Goal: Task Accomplishment & Management: Manage account settings

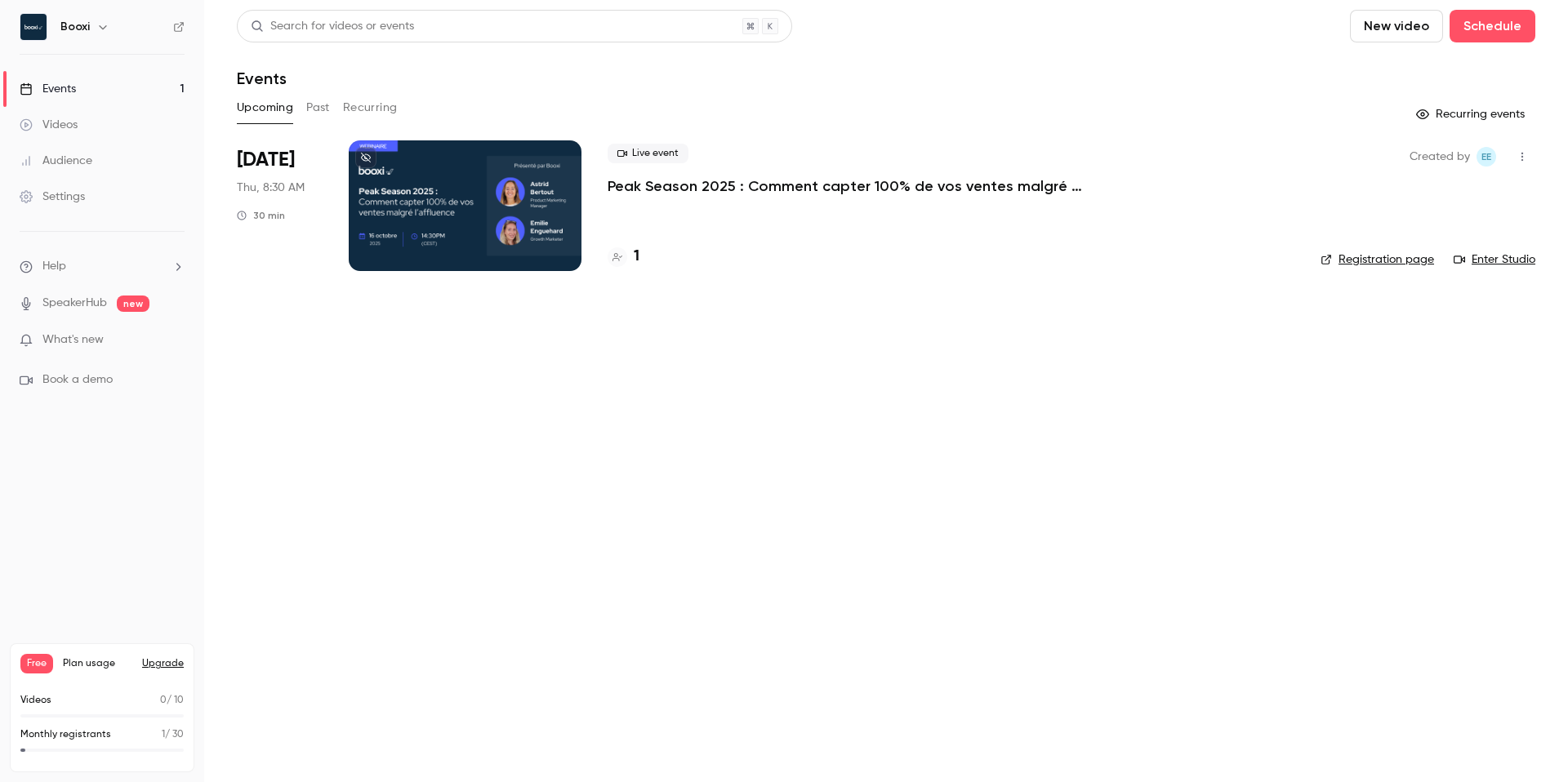
click at [635, 229] on div "Live event Peak Season 2025 : Comment capter 100% de vos ventes malgré l’afflue…" at bounding box center [951, 206] width 687 height 131
click at [691, 179] on p "Peak Season 2025 : Comment capter 100% de vos ventes malgré l’affluence" at bounding box center [852, 186] width 490 height 19
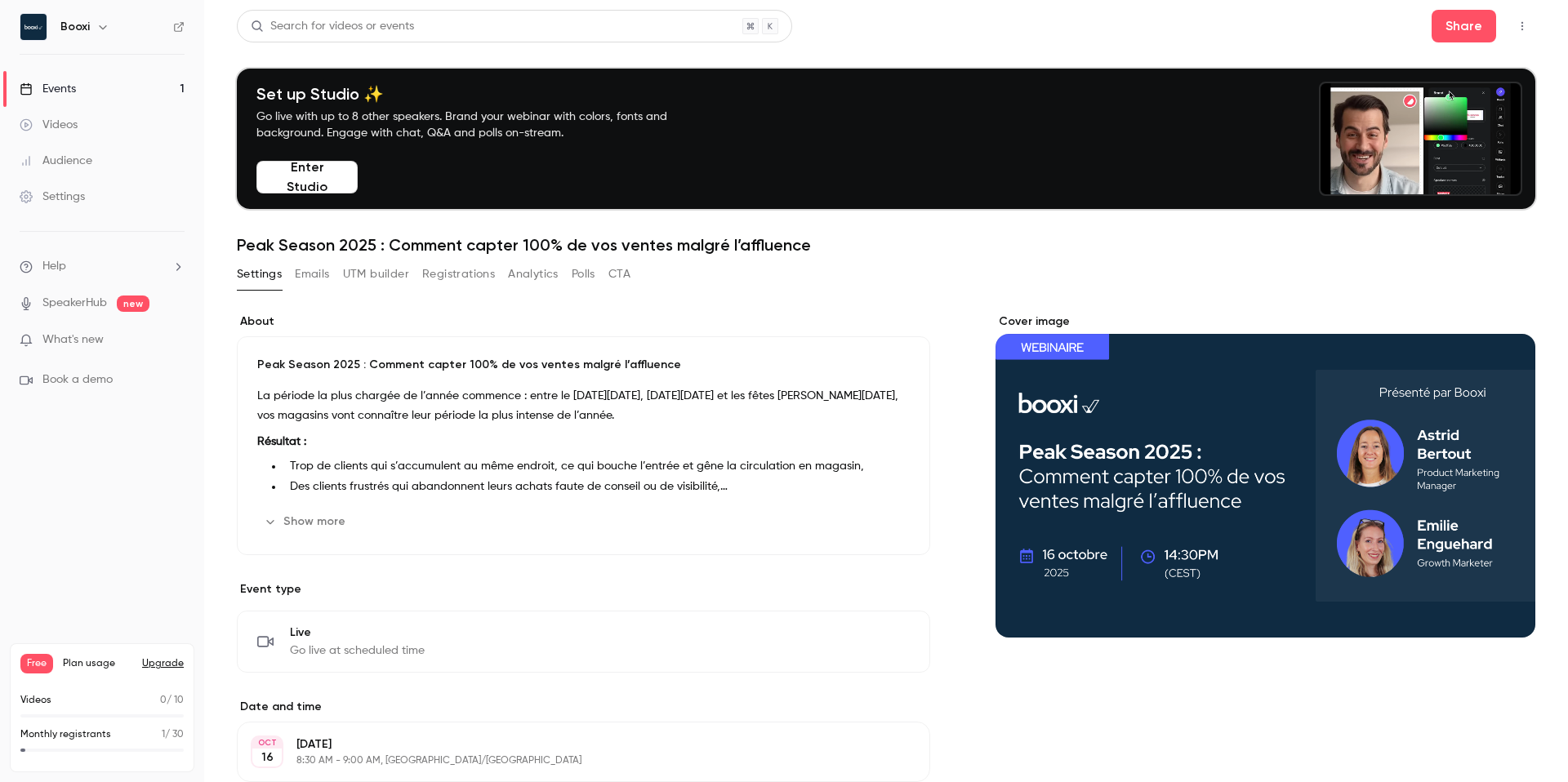
click at [318, 280] on button "Emails" at bounding box center [311, 274] width 34 height 26
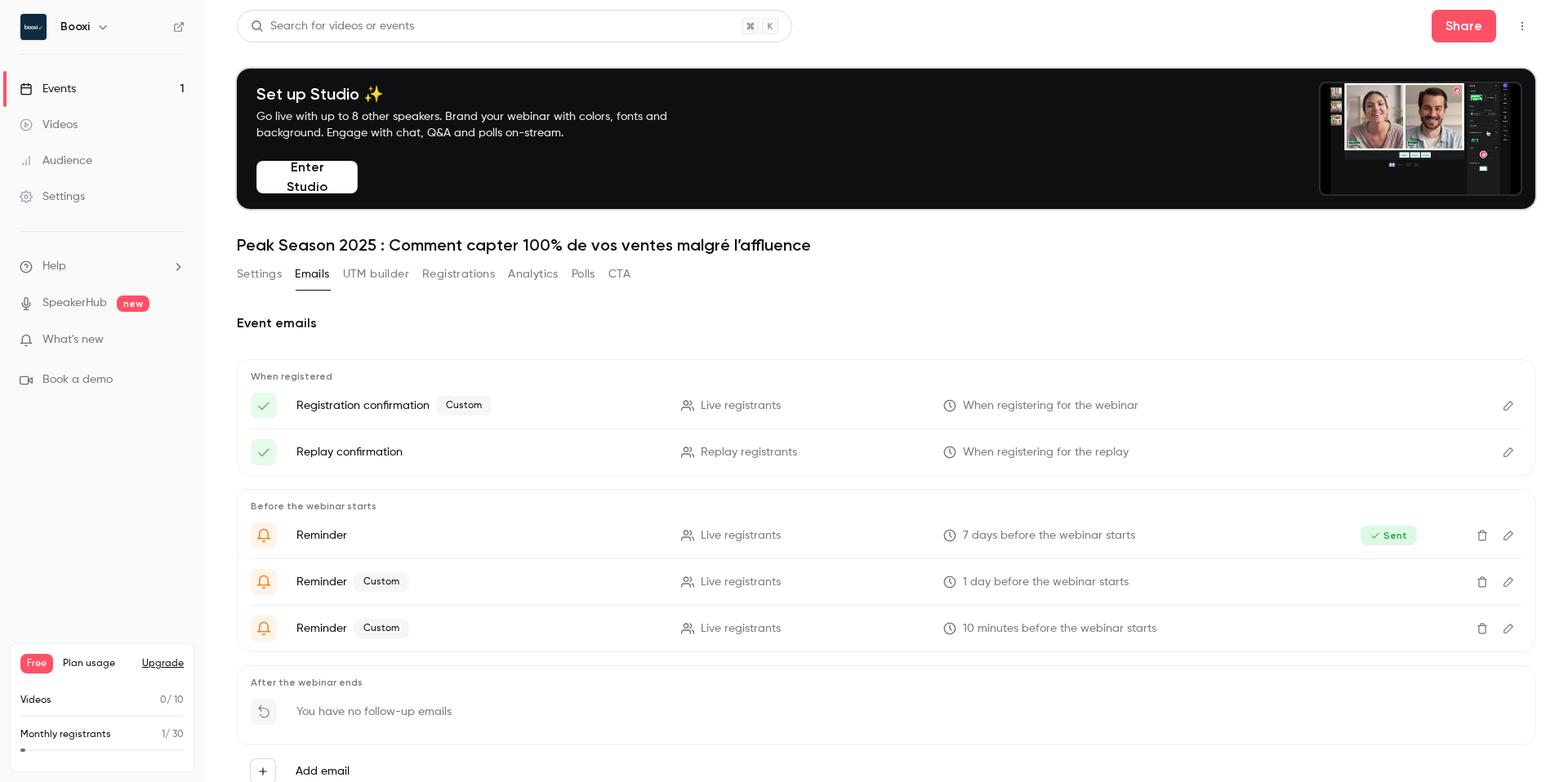
scroll to position [58, 0]
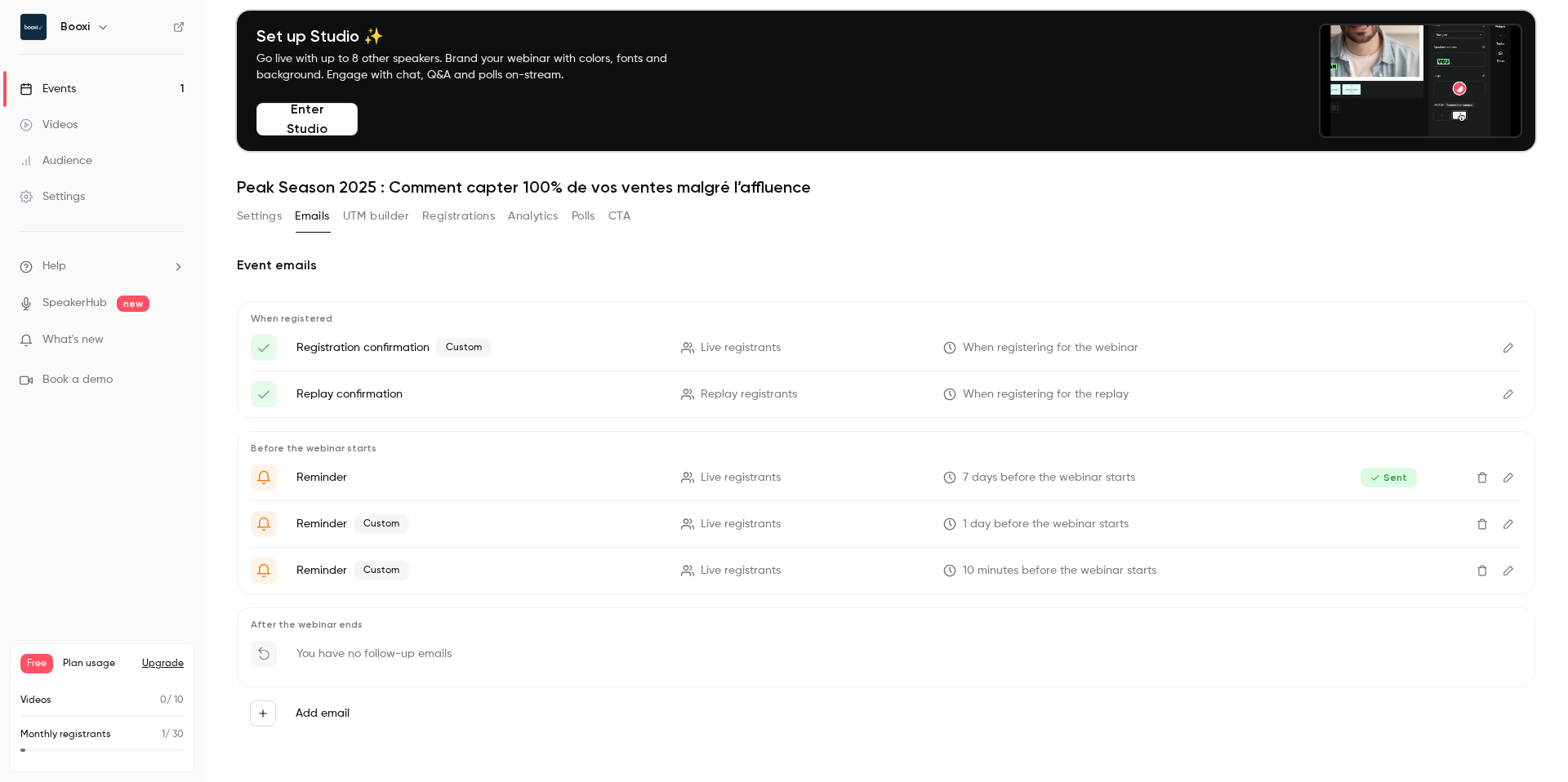
click at [1483, 525] on icon "Delete" at bounding box center [1482, 524] width 13 height 11
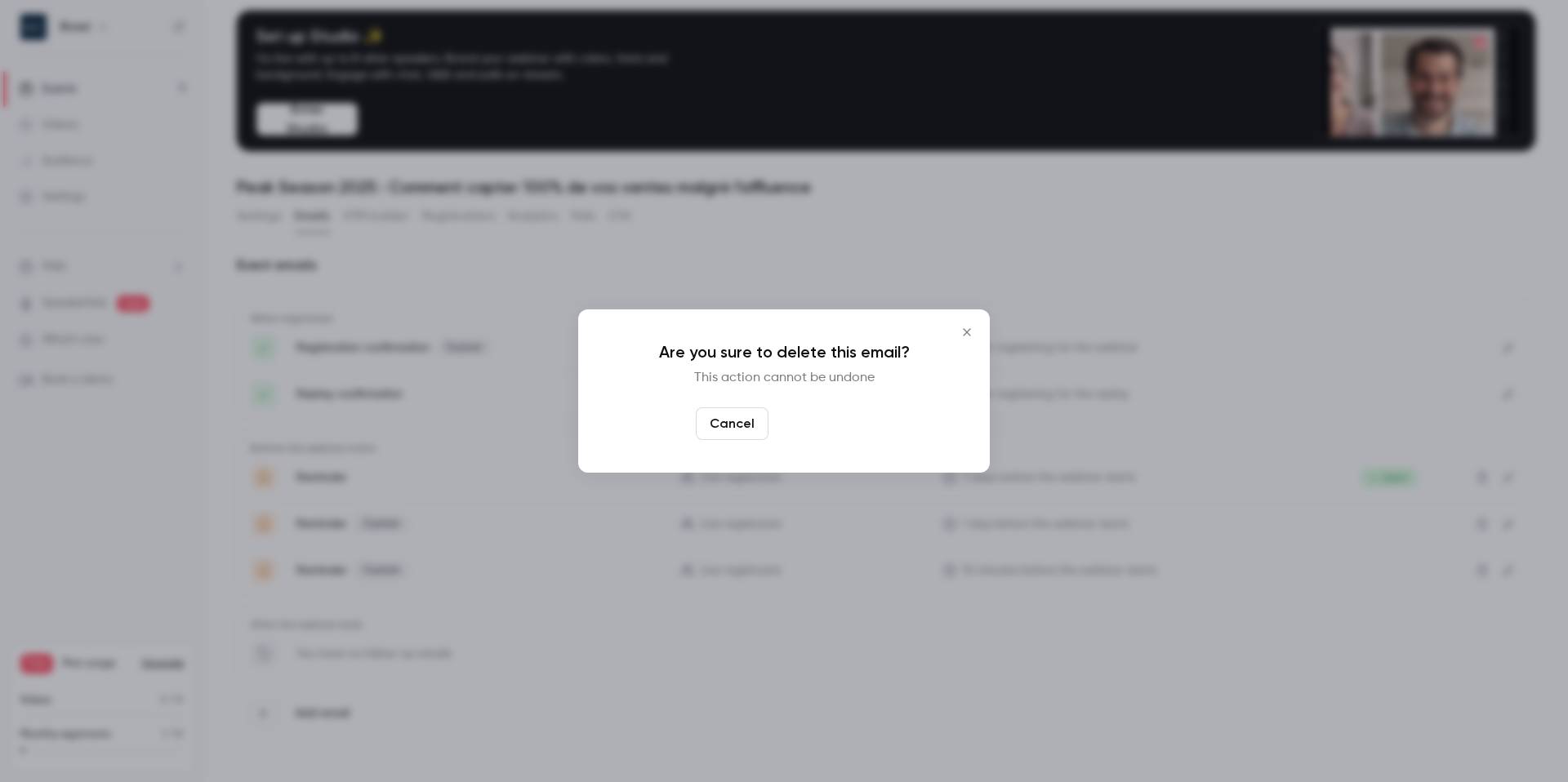
click at [832, 428] on button "Yes, delete" at bounding box center [823, 423] width 98 height 33
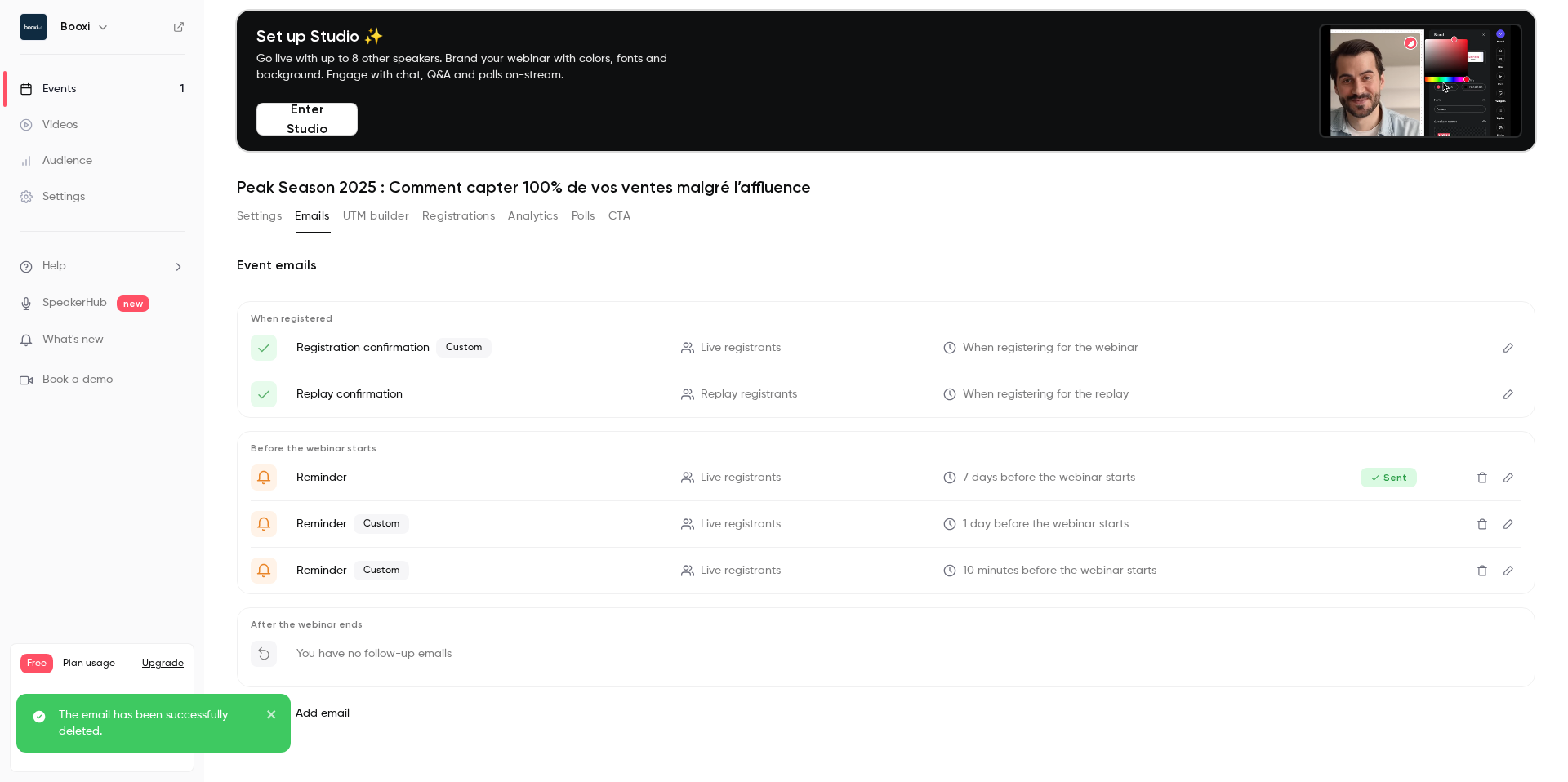
scroll to position [11, 0]
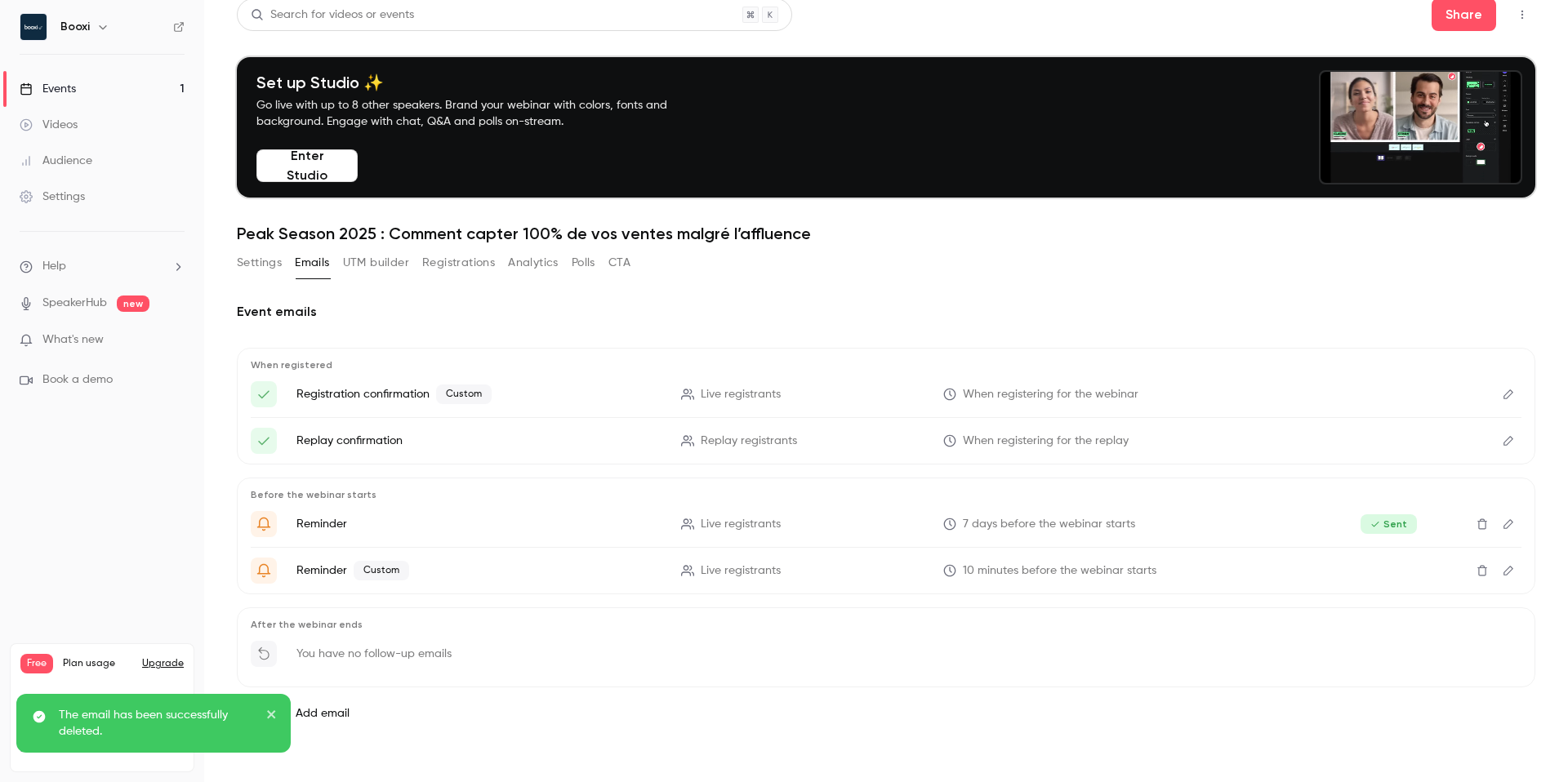
click at [1479, 574] on icon "Delete" at bounding box center [1482, 571] width 13 height 11
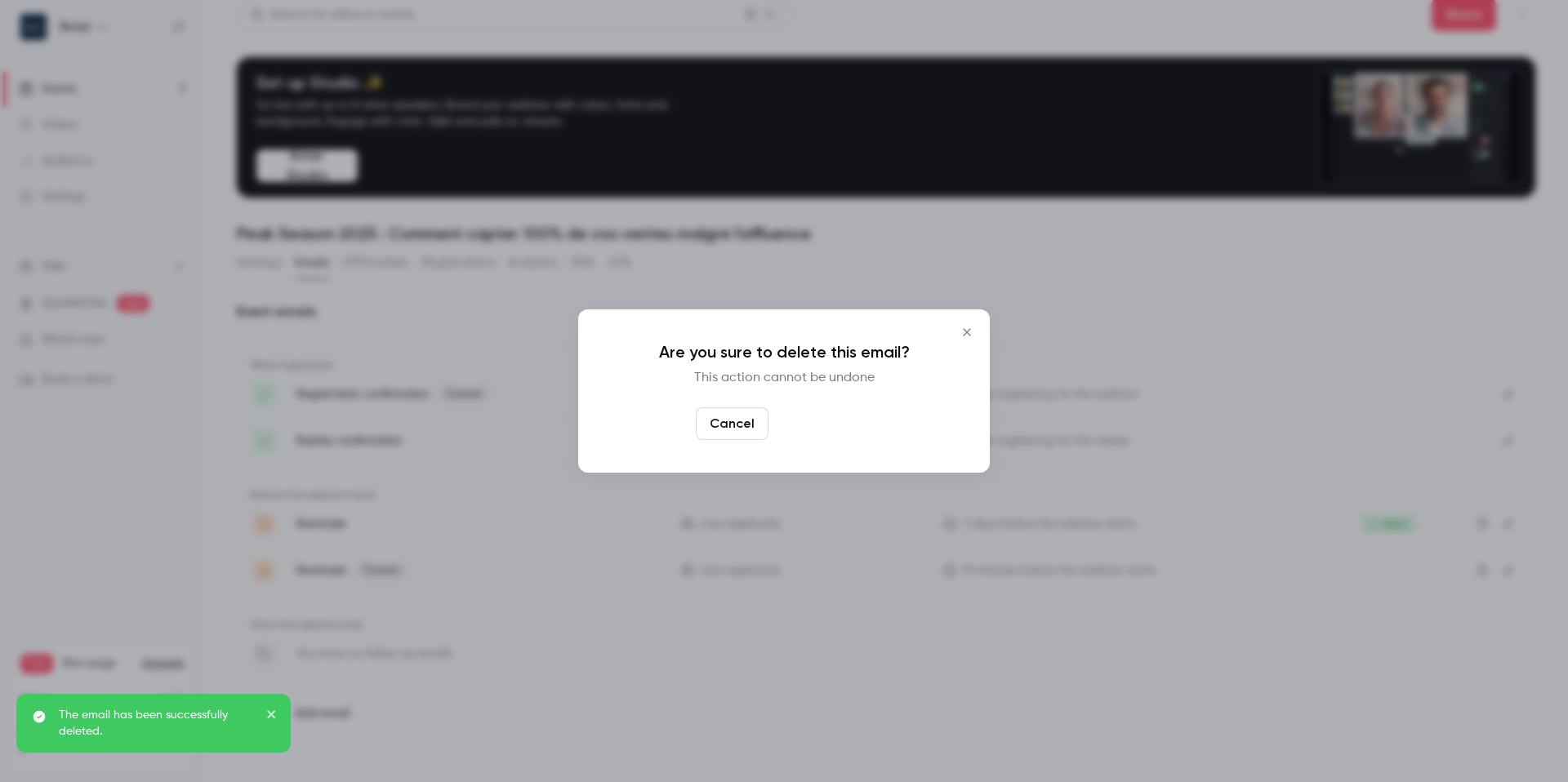
click at [837, 421] on button "Yes, delete" at bounding box center [823, 423] width 98 height 33
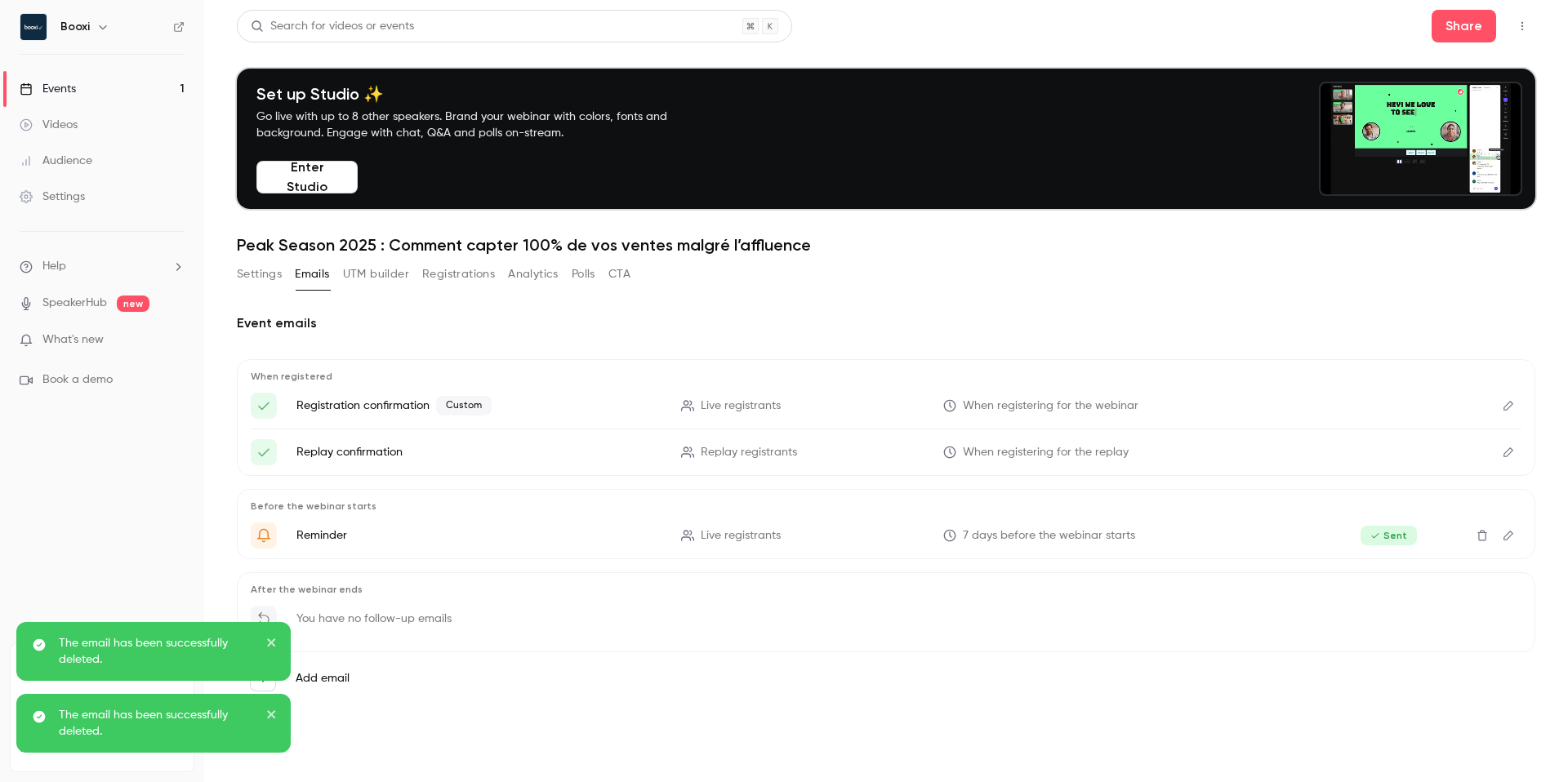
scroll to position [0, 0]
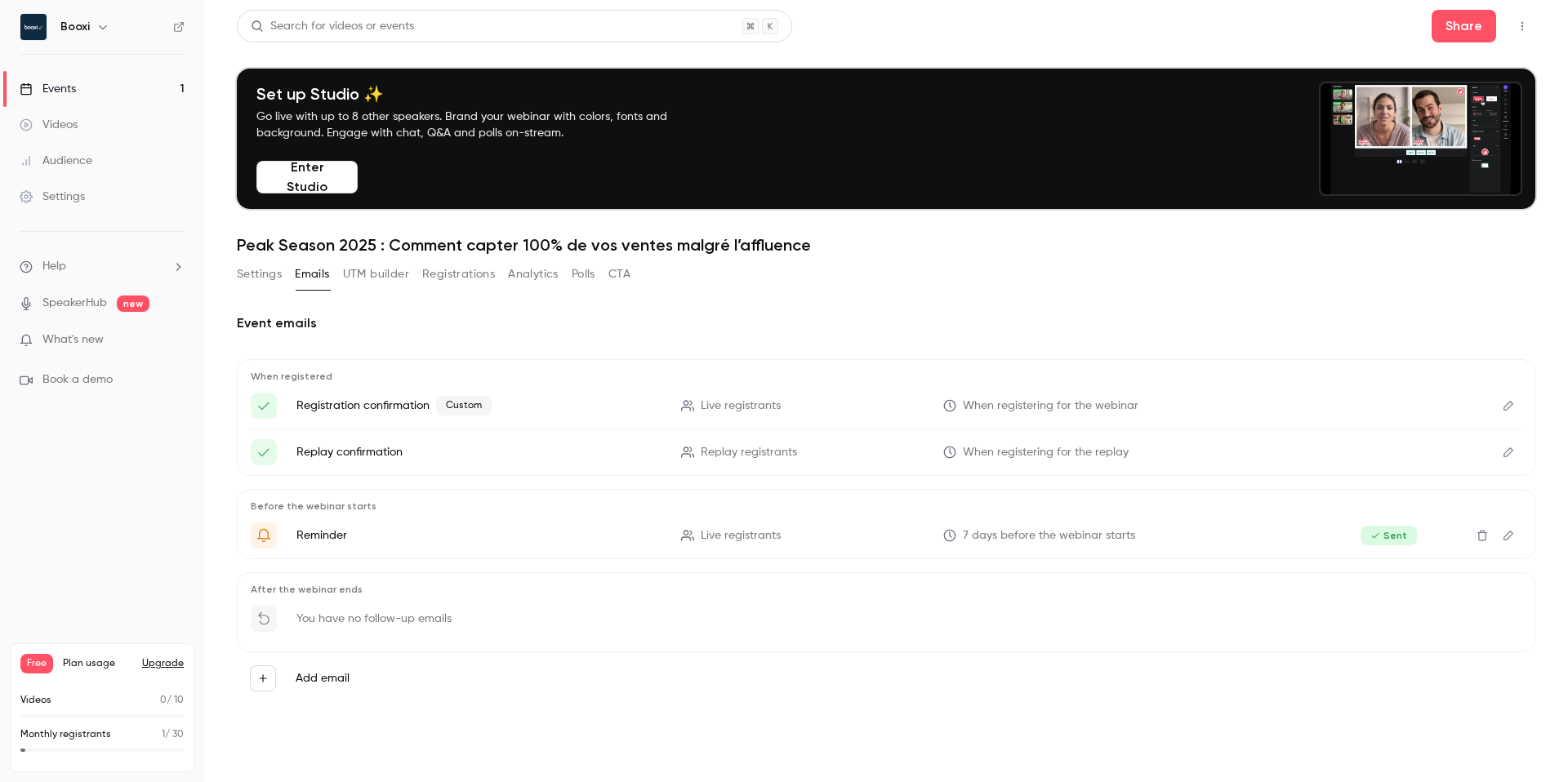
click at [238, 278] on button "Settings" at bounding box center [259, 274] width 45 height 26
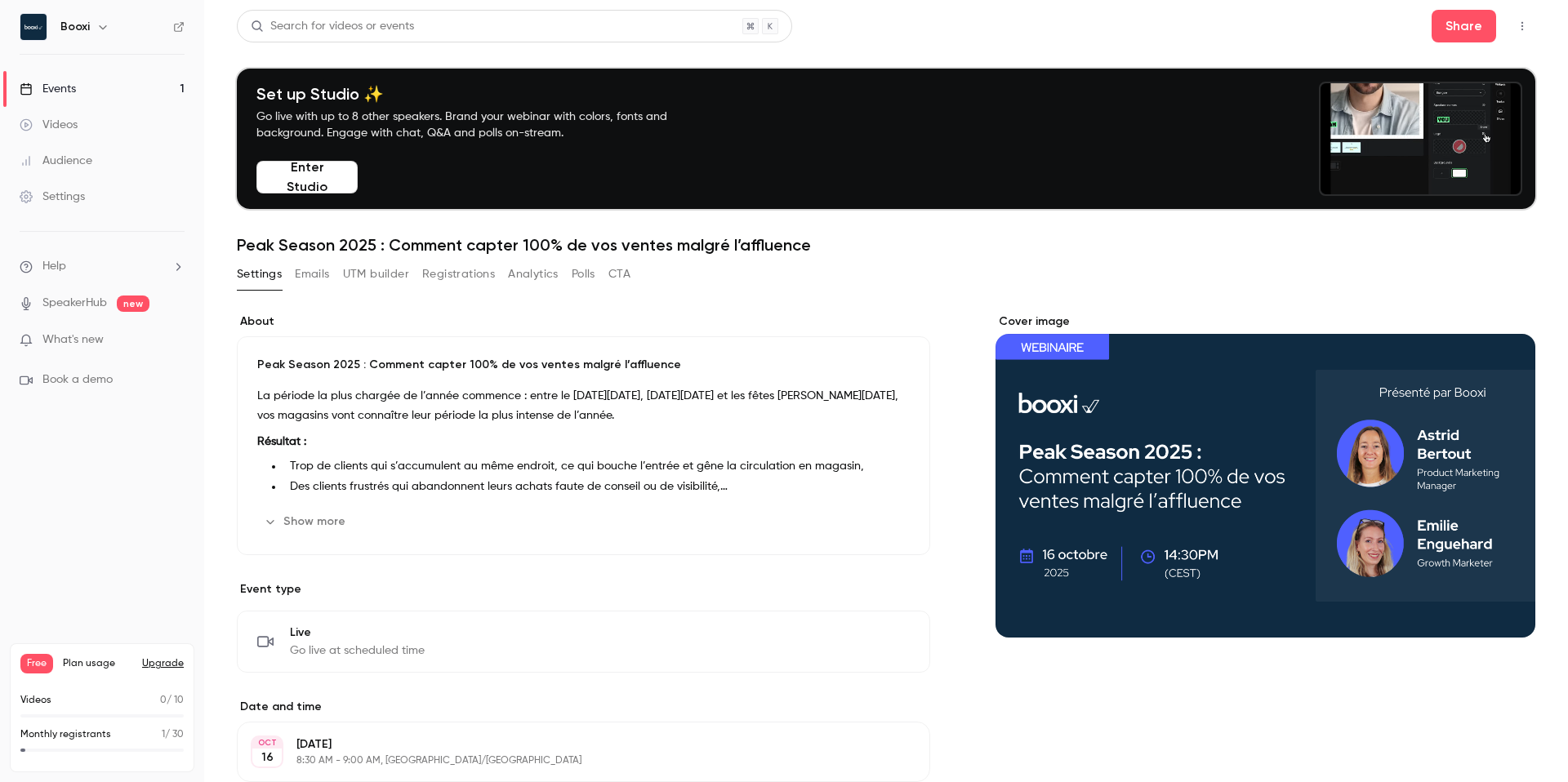
click at [124, 335] on p "What's new" at bounding box center [89, 340] width 139 height 17
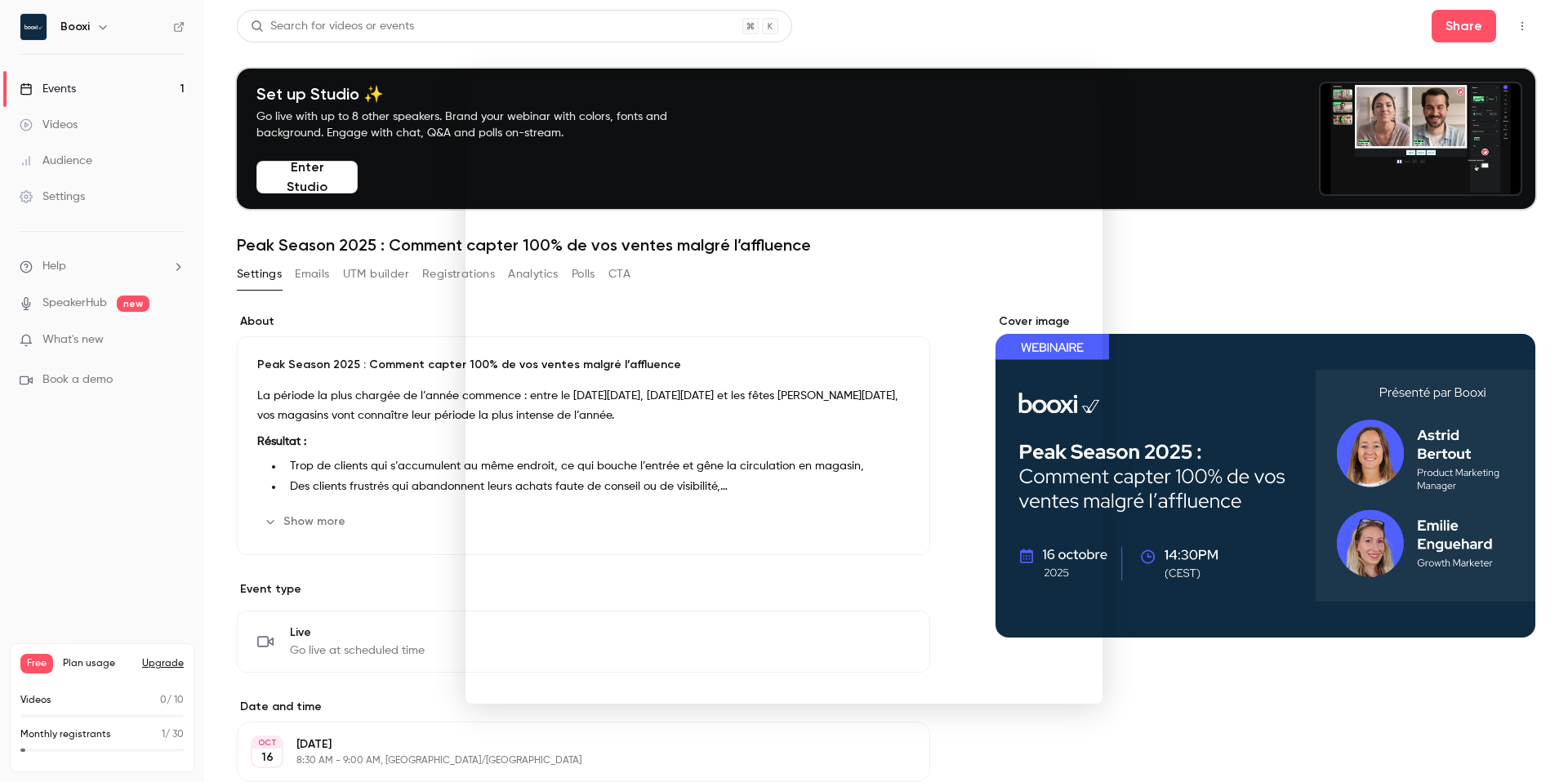
click at [1263, 205] on div at bounding box center [784, 391] width 1568 height 782
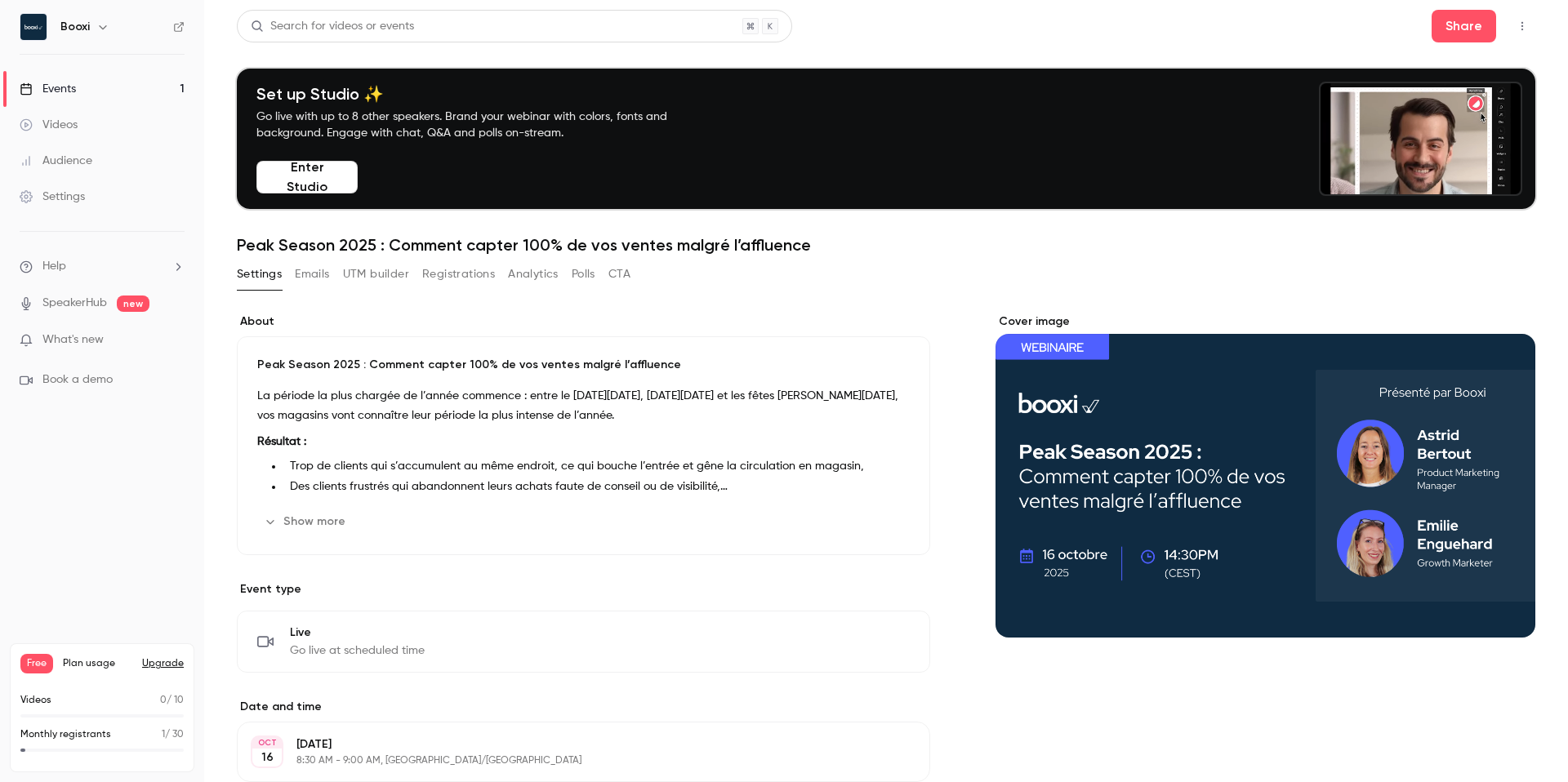
click at [390, 432] on p "Résultat :" at bounding box center [583, 442] width 653 height 19
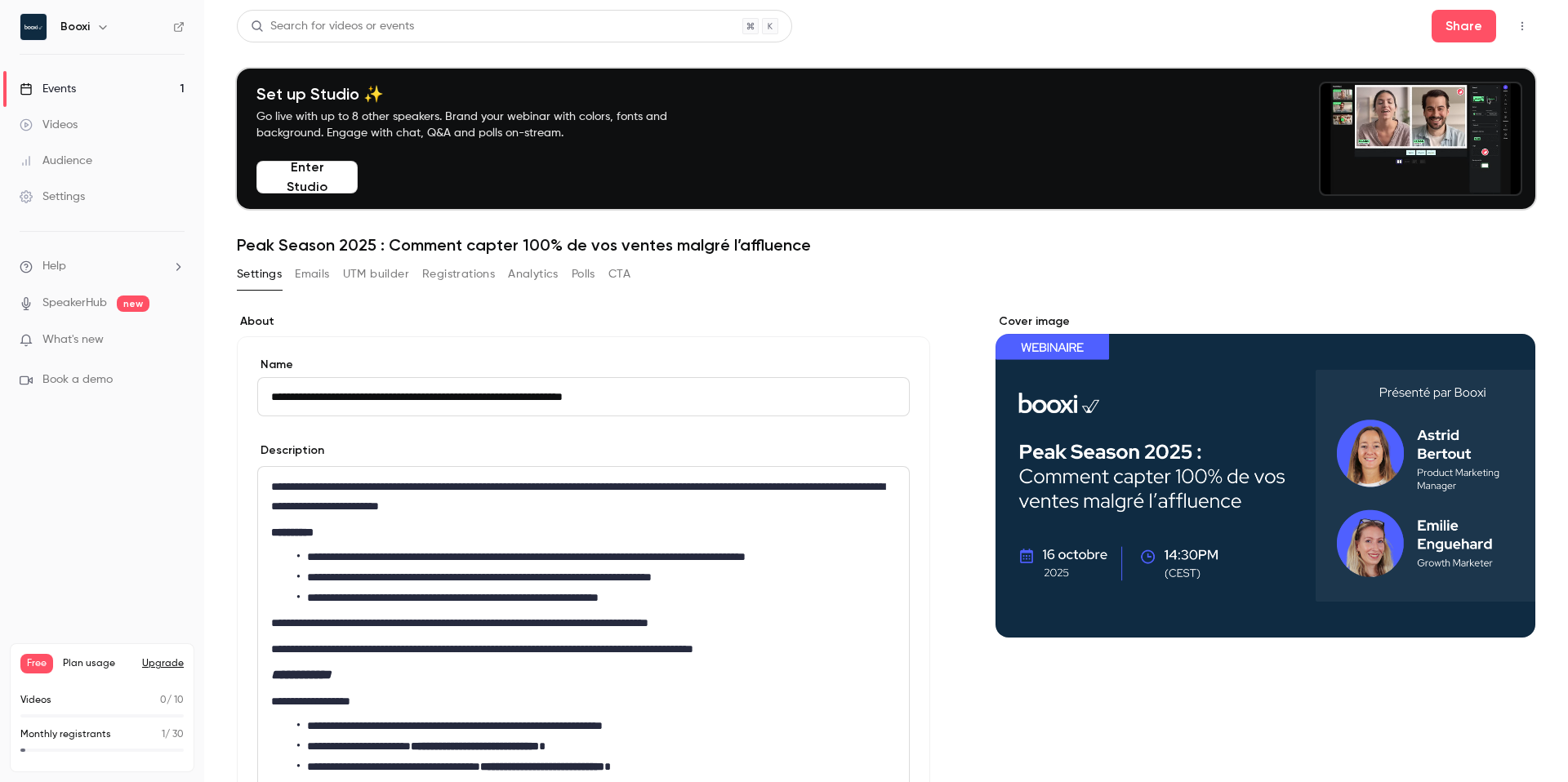
click at [464, 277] on button "Registrations" at bounding box center [458, 274] width 73 height 26
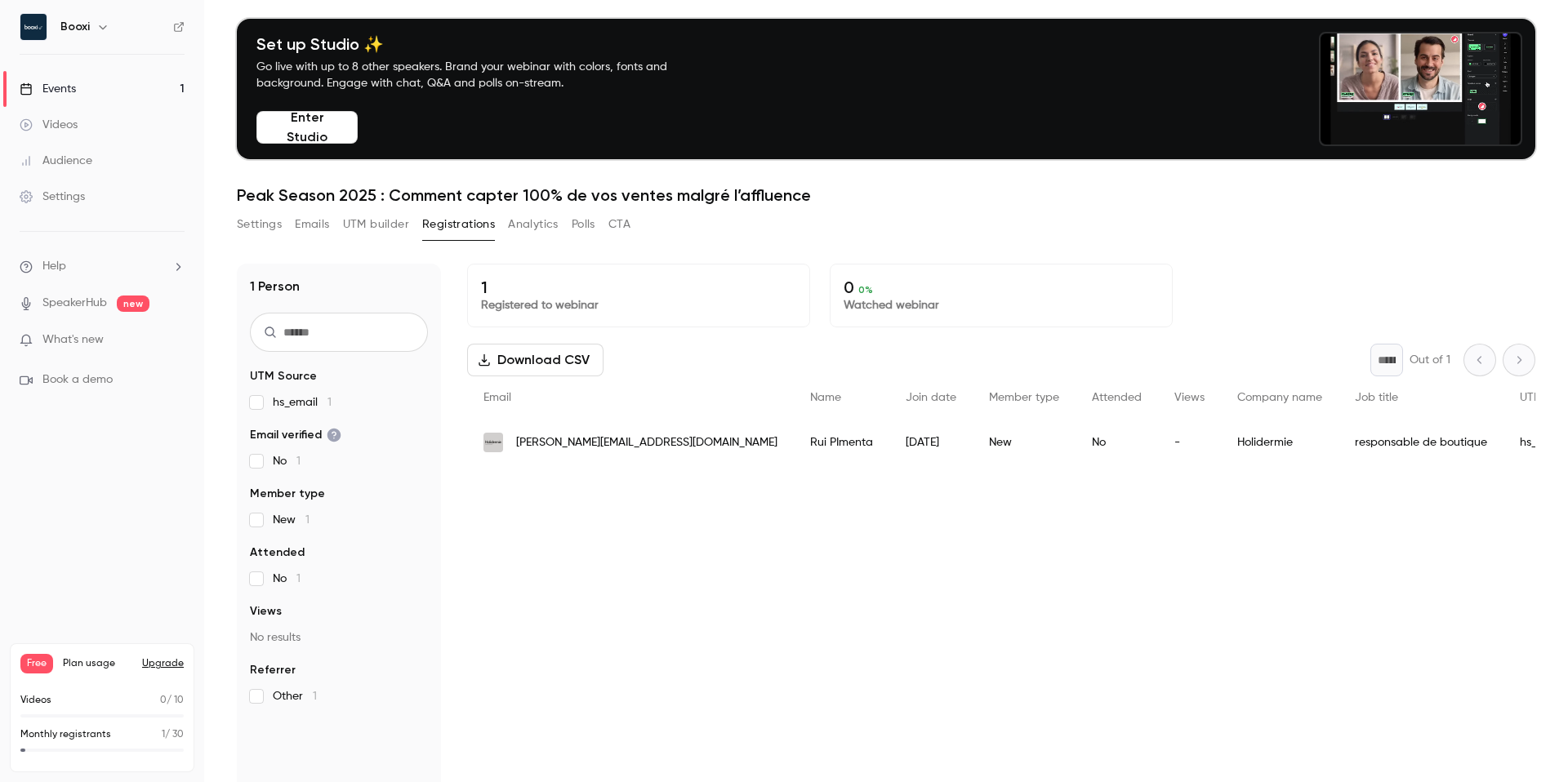
scroll to position [51, 0]
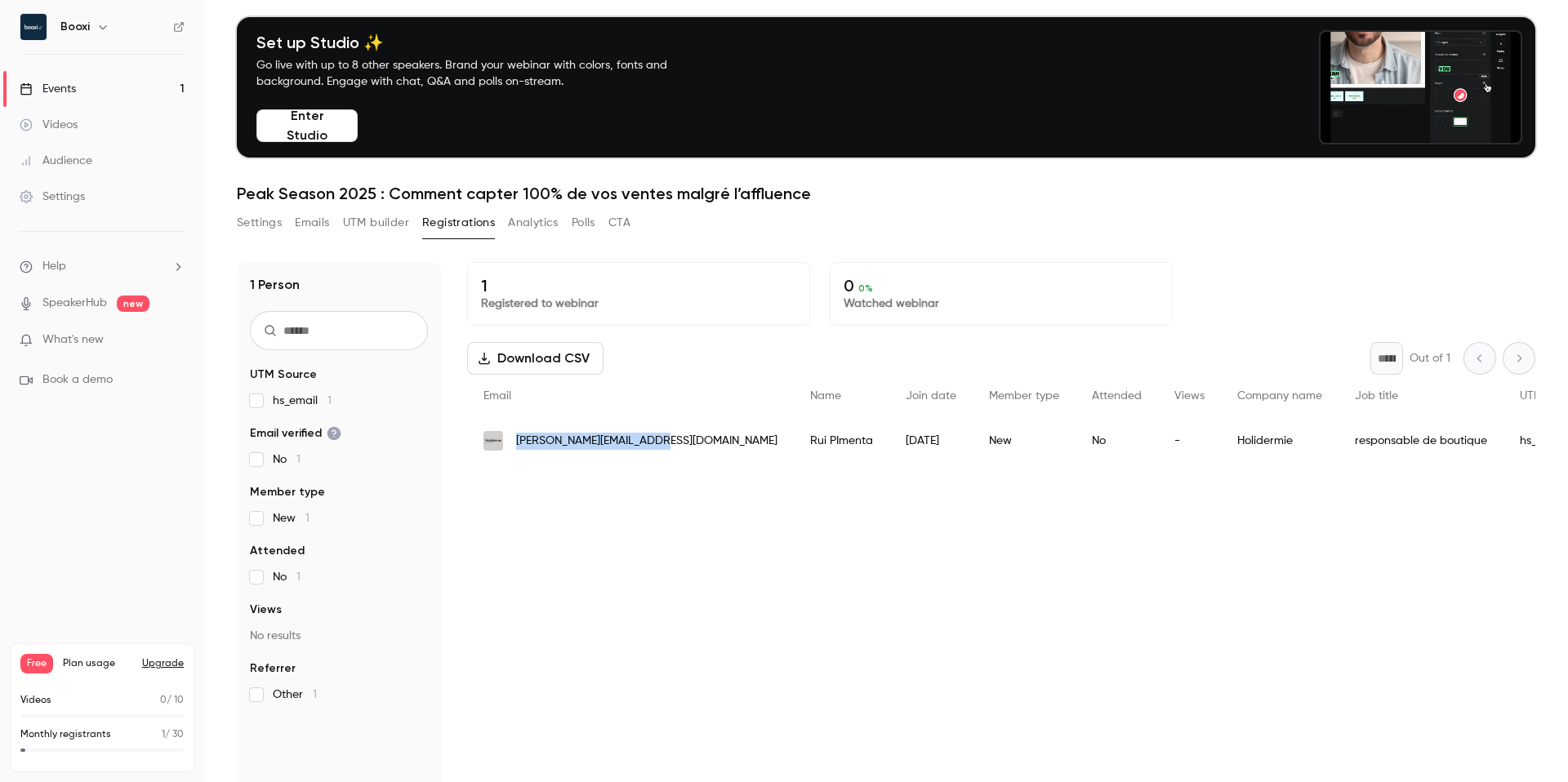
drag, startPoint x: 657, startPoint y: 442, endPoint x: 518, endPoint y: 442, distance: 139.0
click at [518, 442] on div "[PERSON_NAME][EMAIL_ADDRESS][DOMAIN_NAME]" at bounding box center [630, 441] width 326 height 46
copy span ".[EMAIL_ADDRESS][DOMAIN_NAME]"
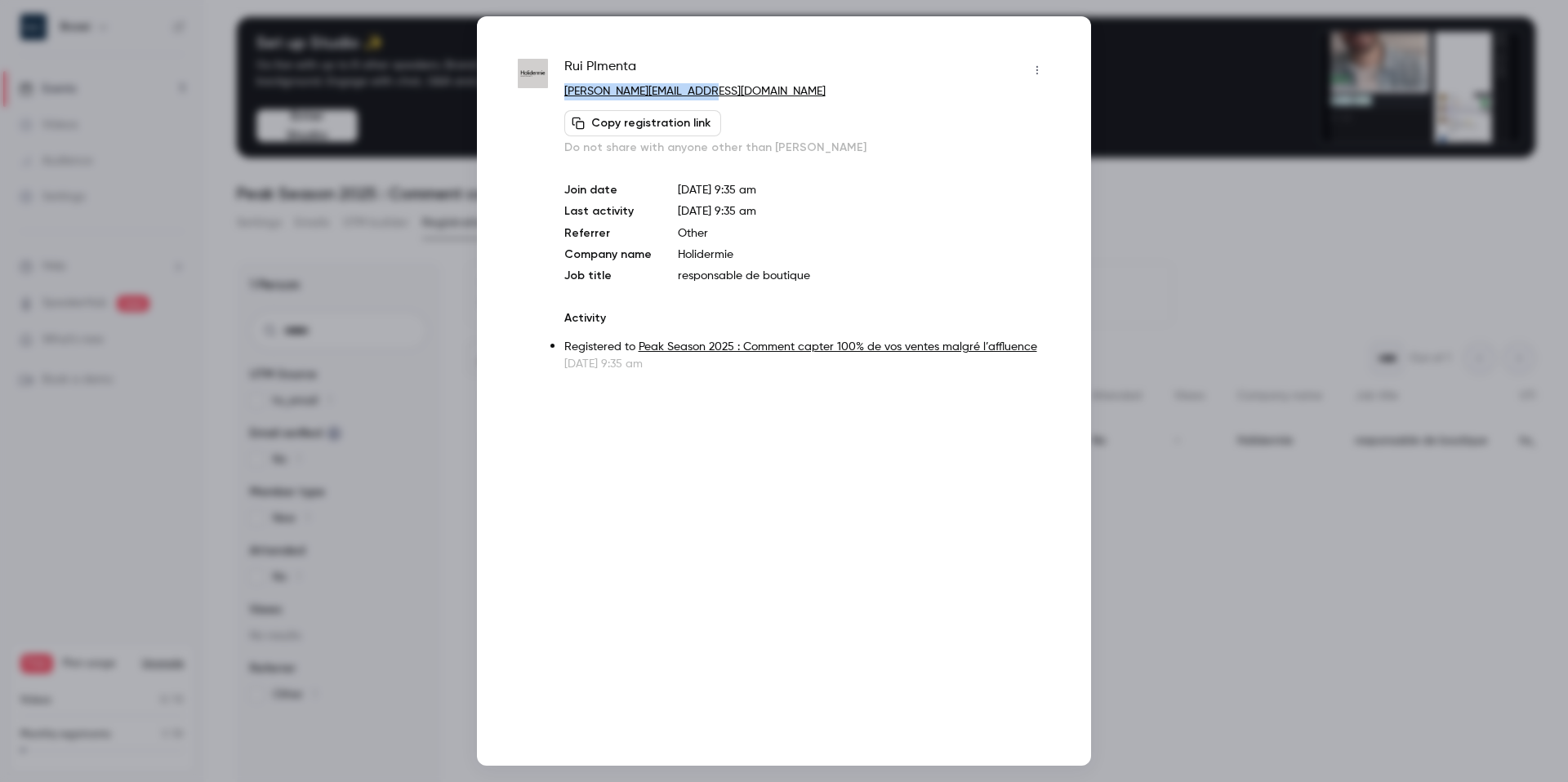
drag, startPoint x: 748, startPoint y: 88, endPoint x: 563, endPoint y: 94, distance: 185.1
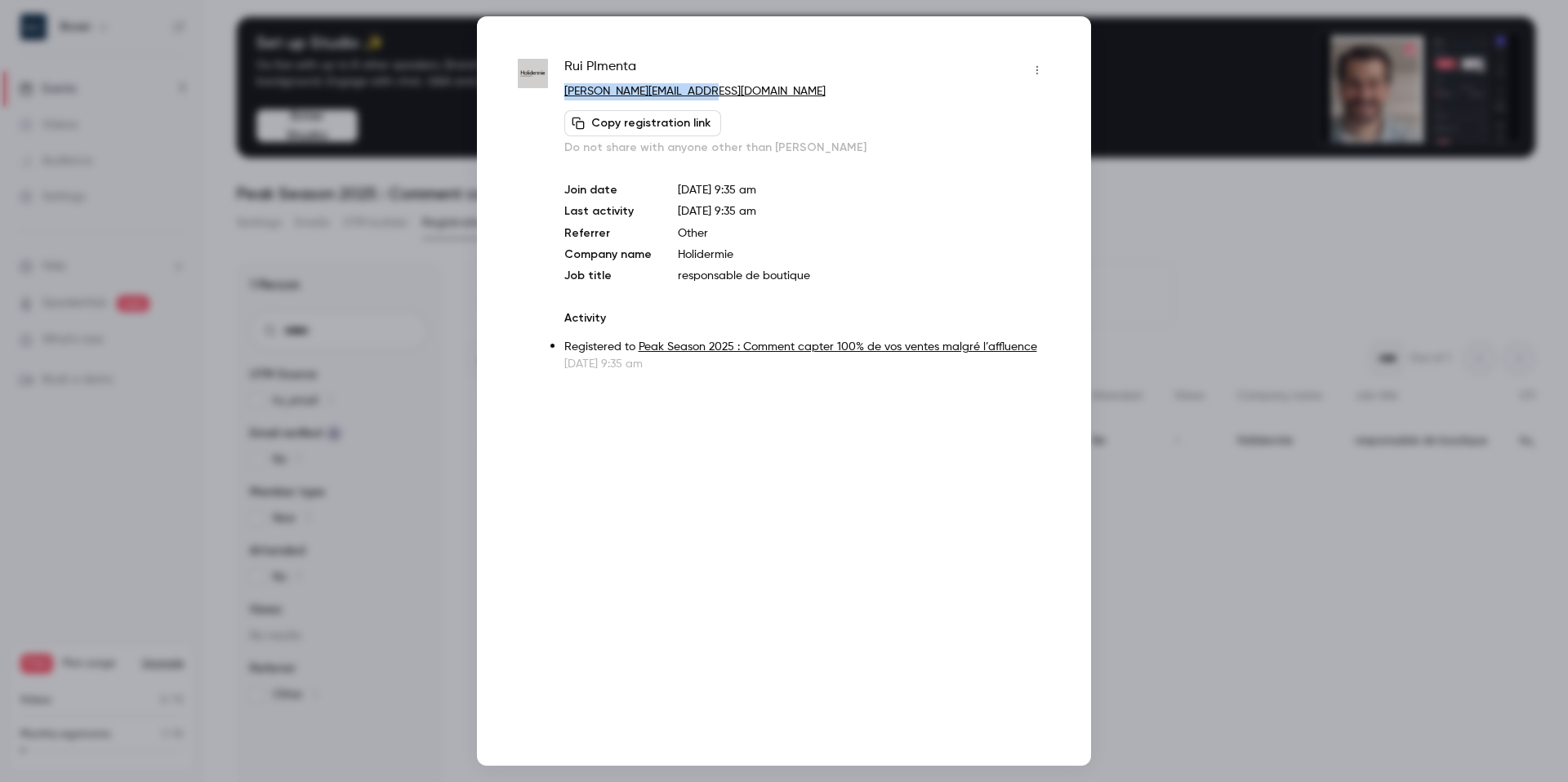
click at [563, 94] on div "[PERSON_NAME] [PERSON_NAME][EMAIL_ADDRESS][DOMAIN_NAME] Copy registration link …" at bounding box center [784, 215] width 532 height 315
copy link "[PERSON_NAME][EMAIL_ADDRESS][DOMAIN_NAME]"
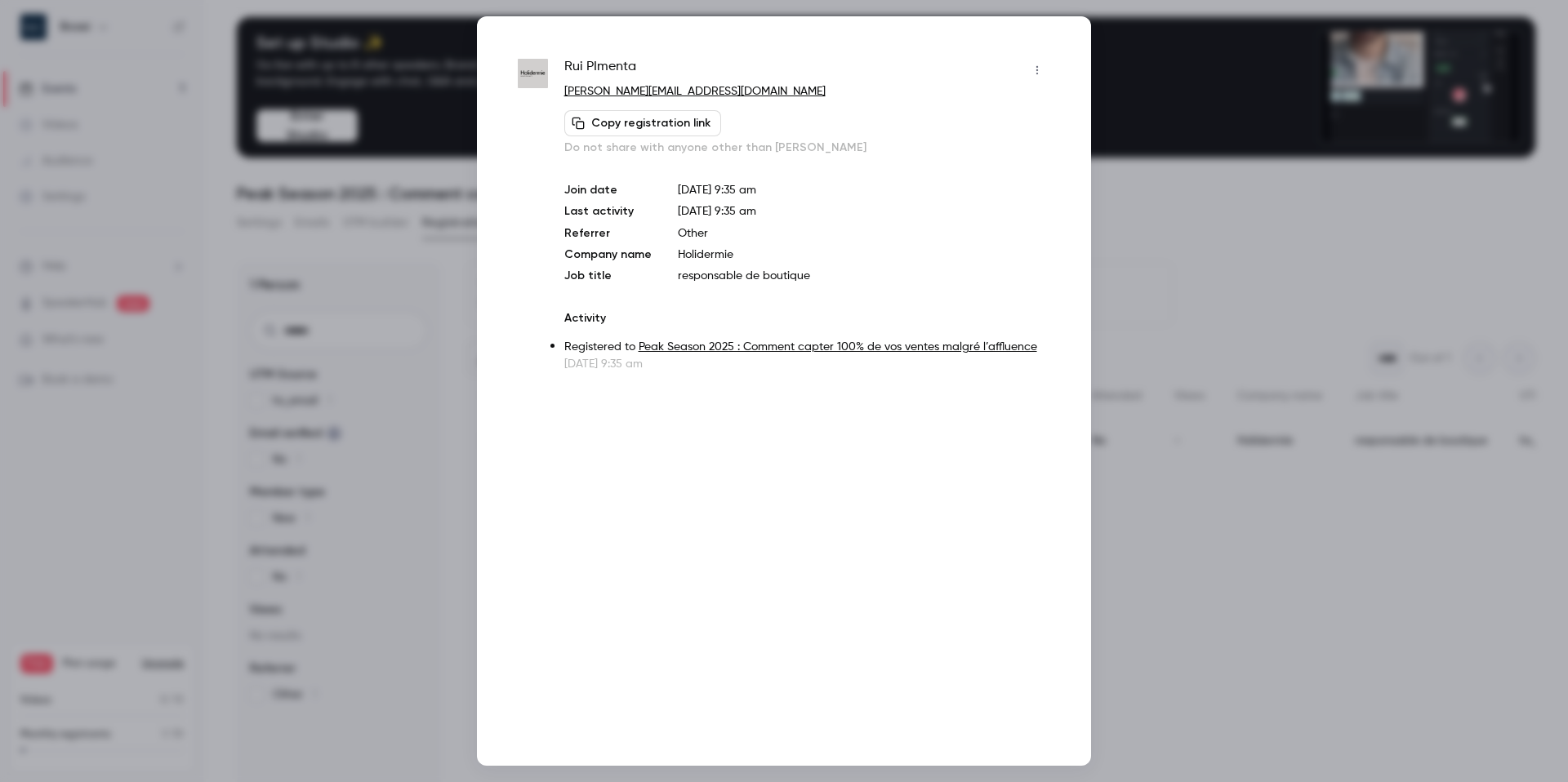
click at [1160, 208] on div at bounding box center [784, 391] width 1568 height 782
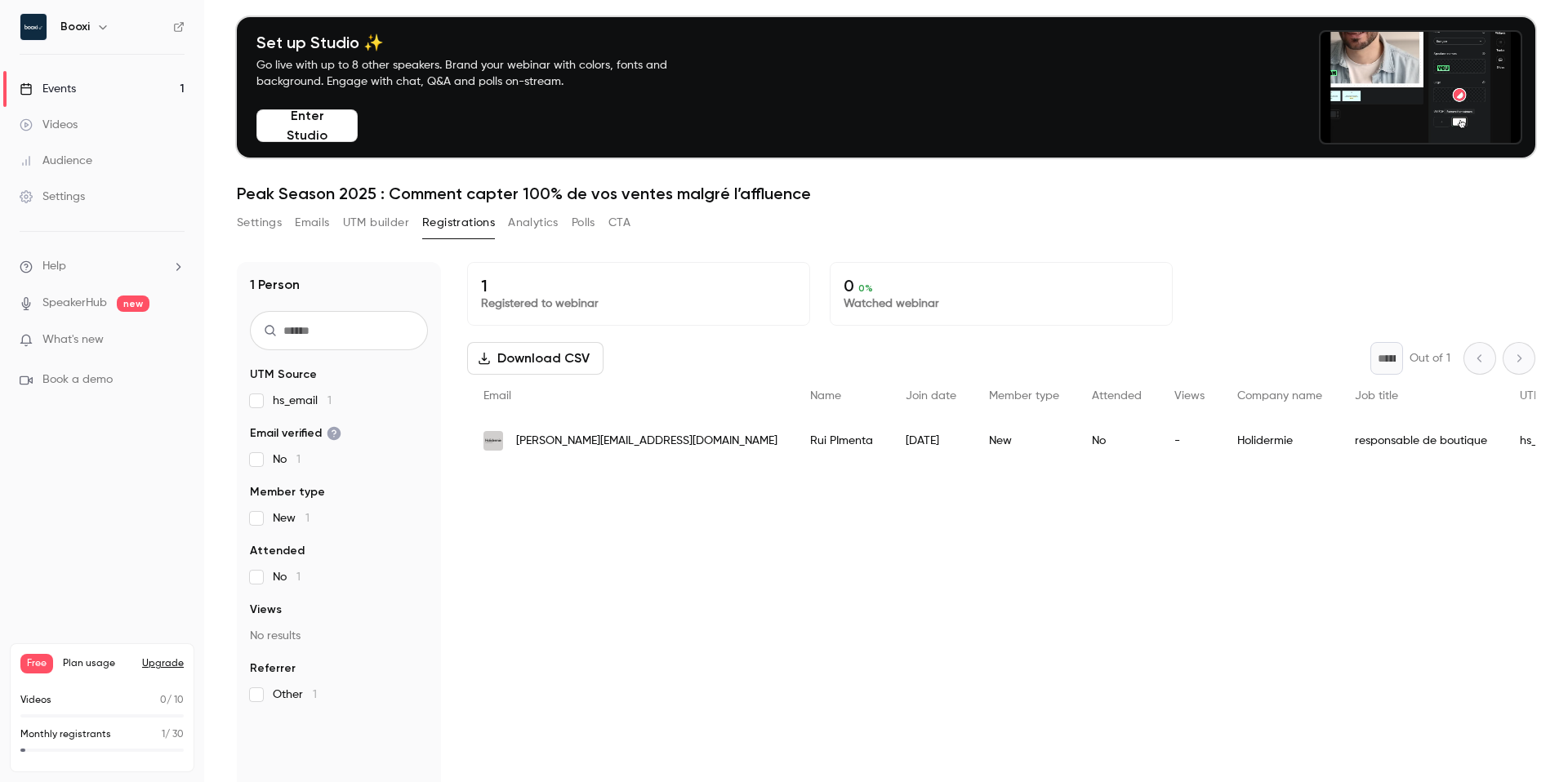
scroll to position [0, 0]
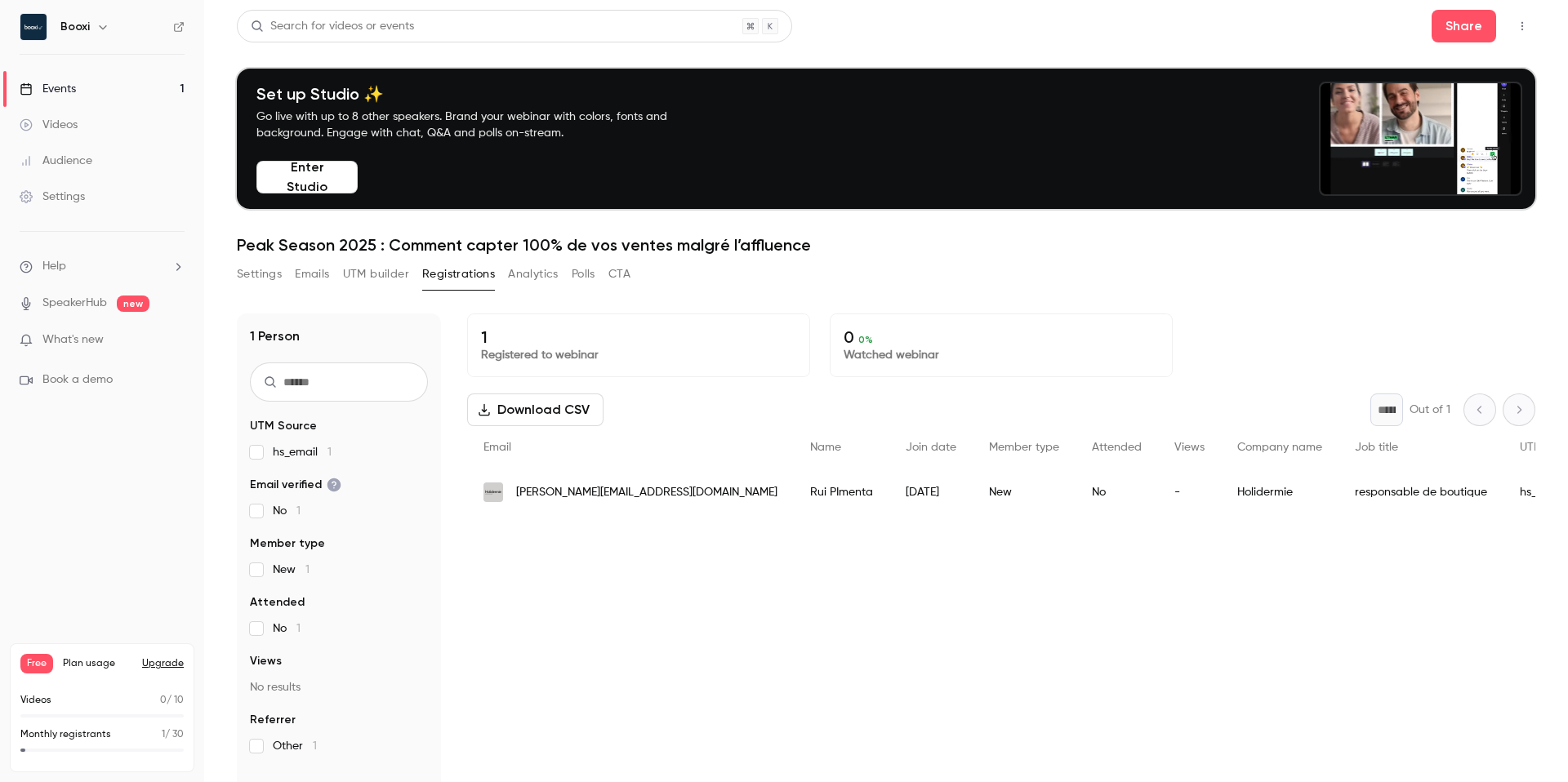
click at [263, 280] on button "Settings" at bounding box center [259, 274] width 45 height 26
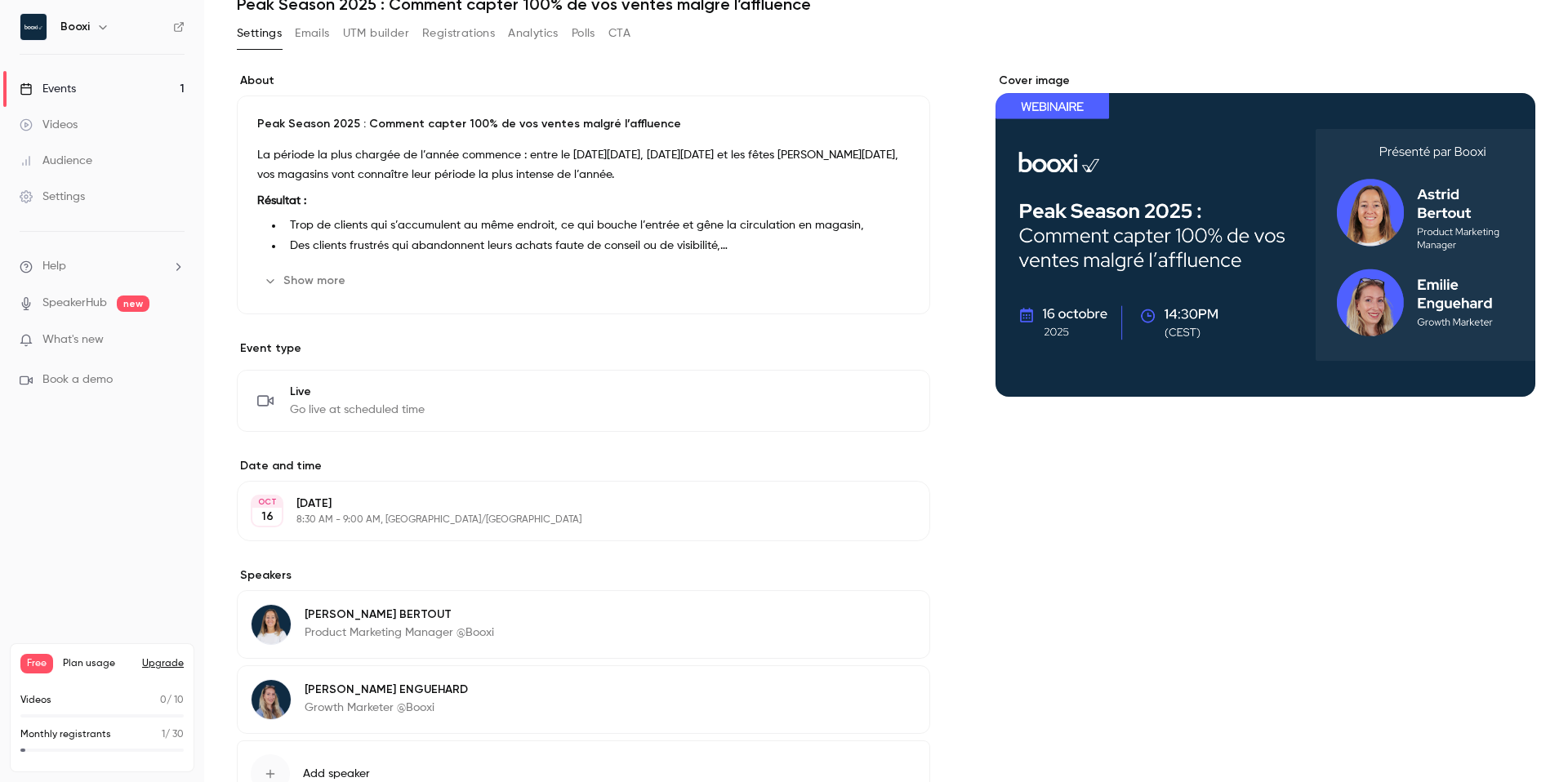
scroll to position [368, 0]
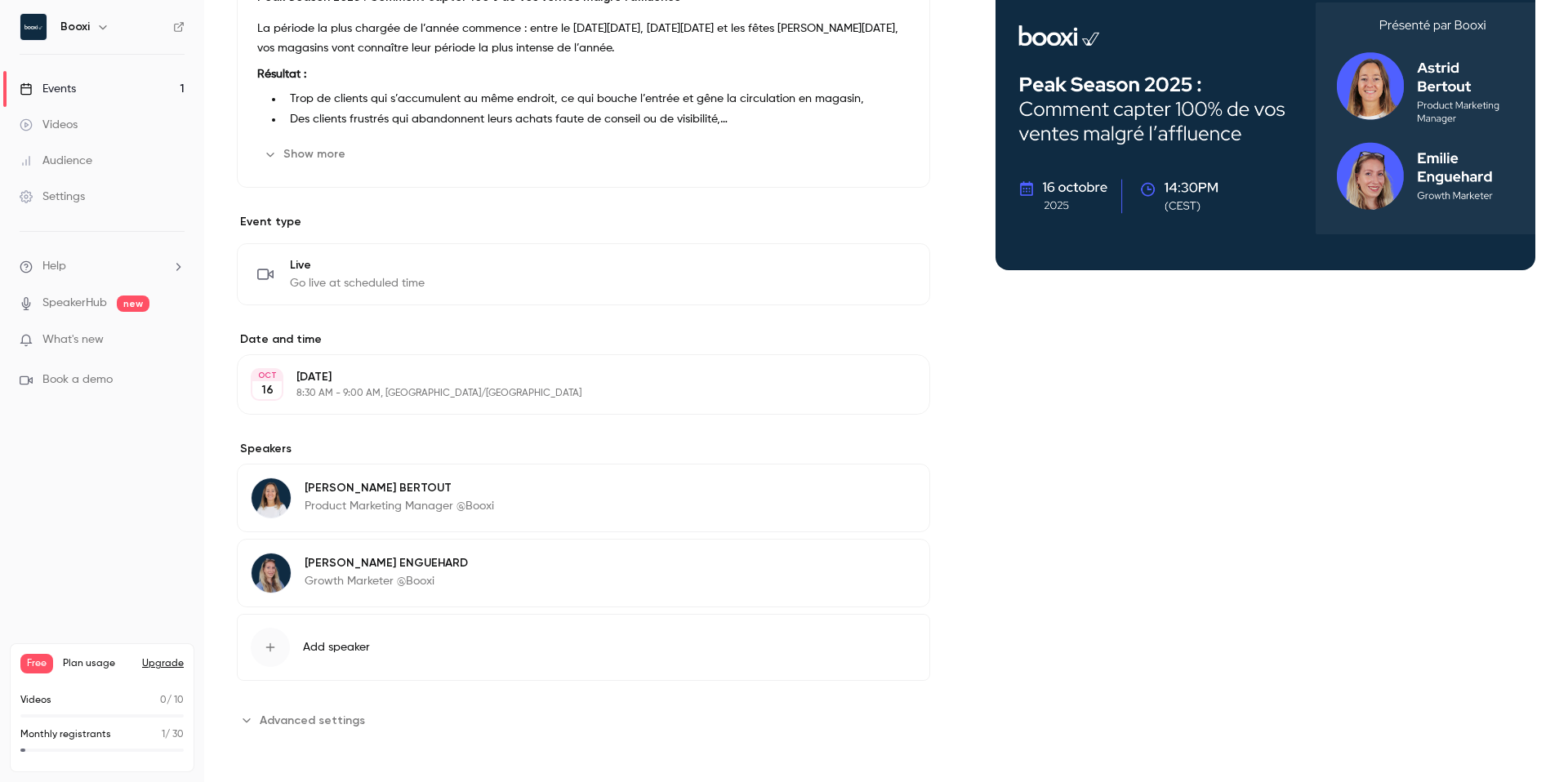
click at [883, 274] on button "Edit" at bounding box center [880, 274] width 60 height 26
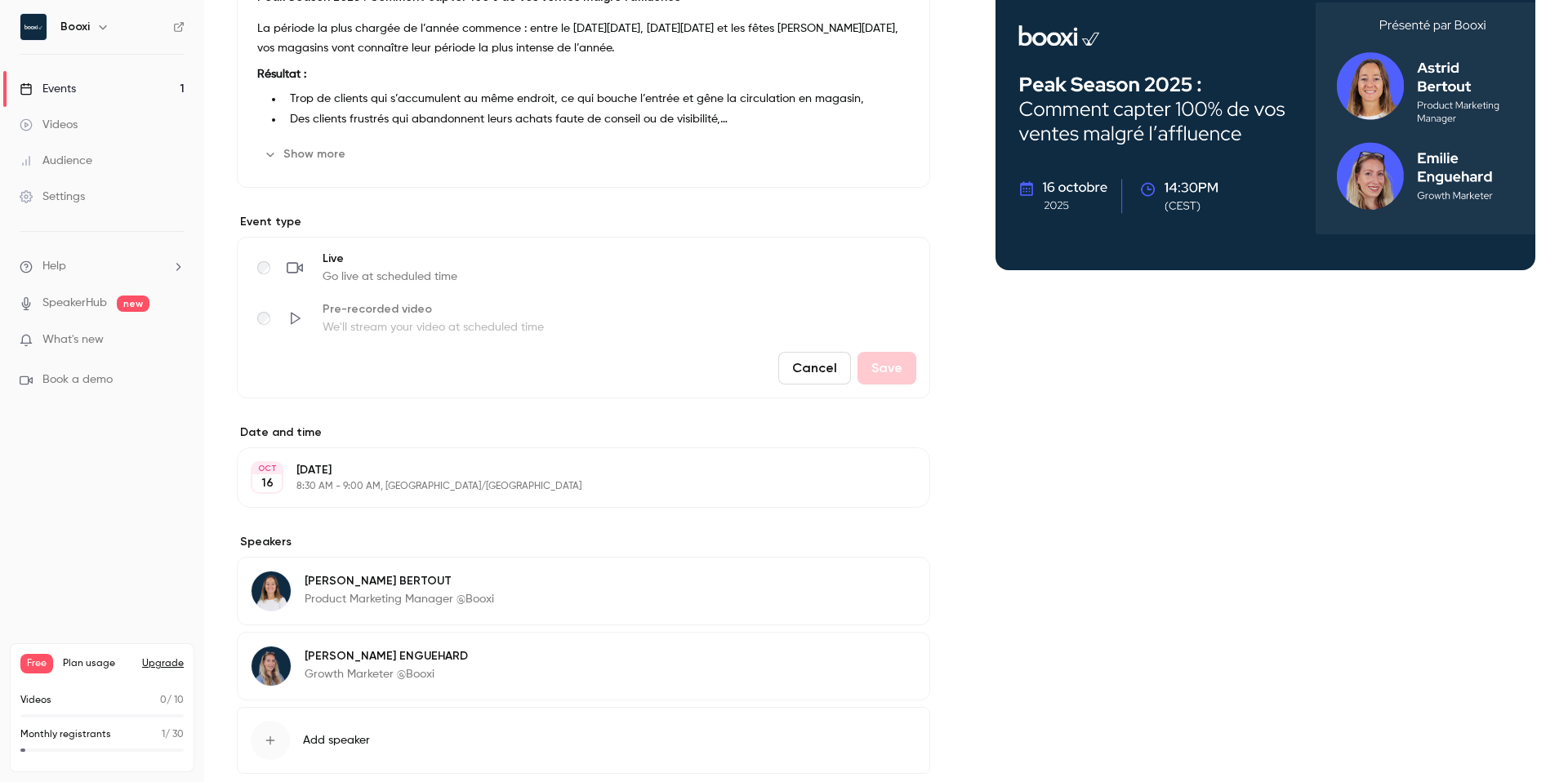
click at [818, 367] on button "Cancel" at bounding box center [814, 368] width 73 height 33
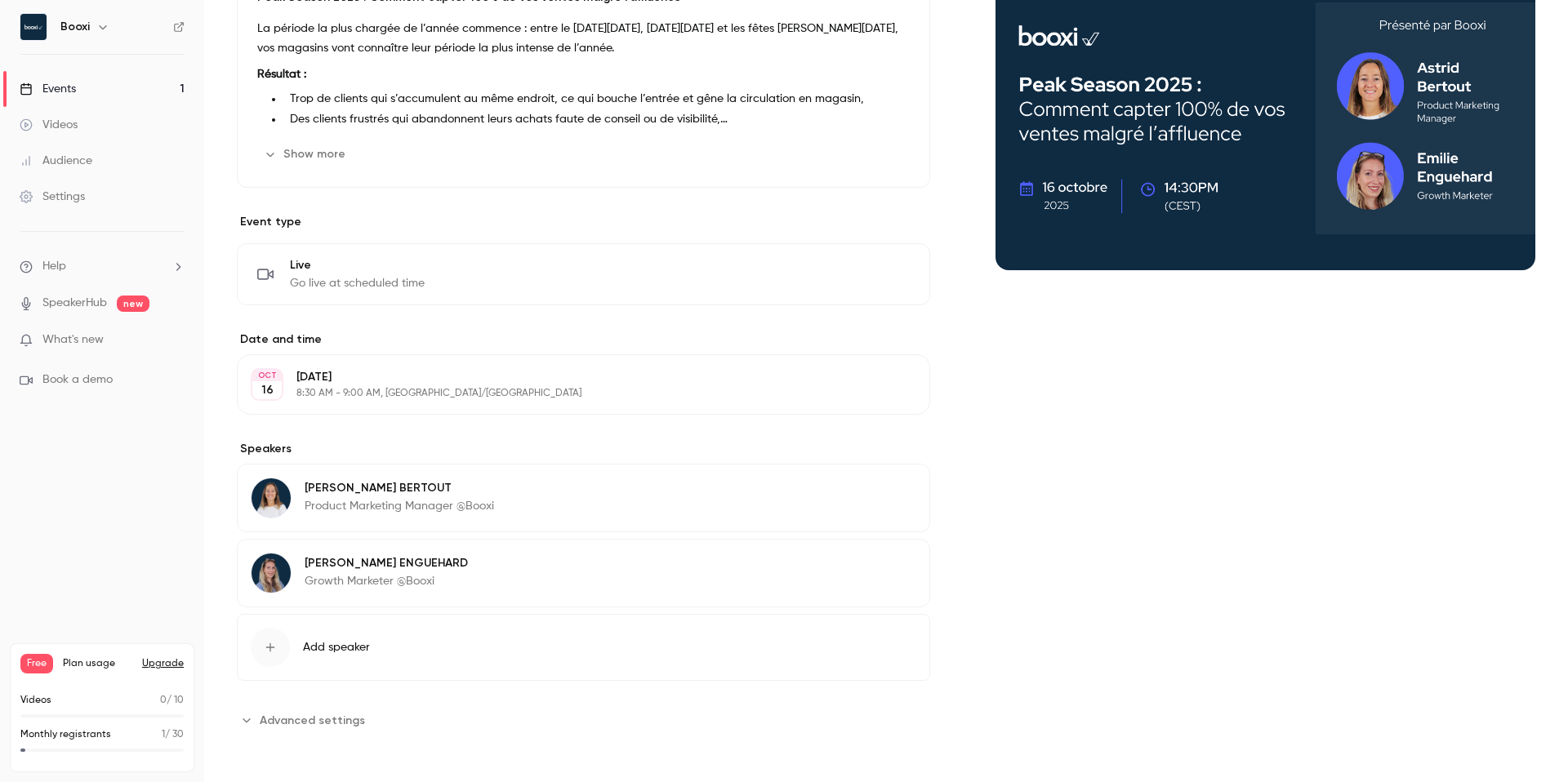
click at [295, 716] on span "Advanced settings" at bounding box center [312, 720] width 106 height 17
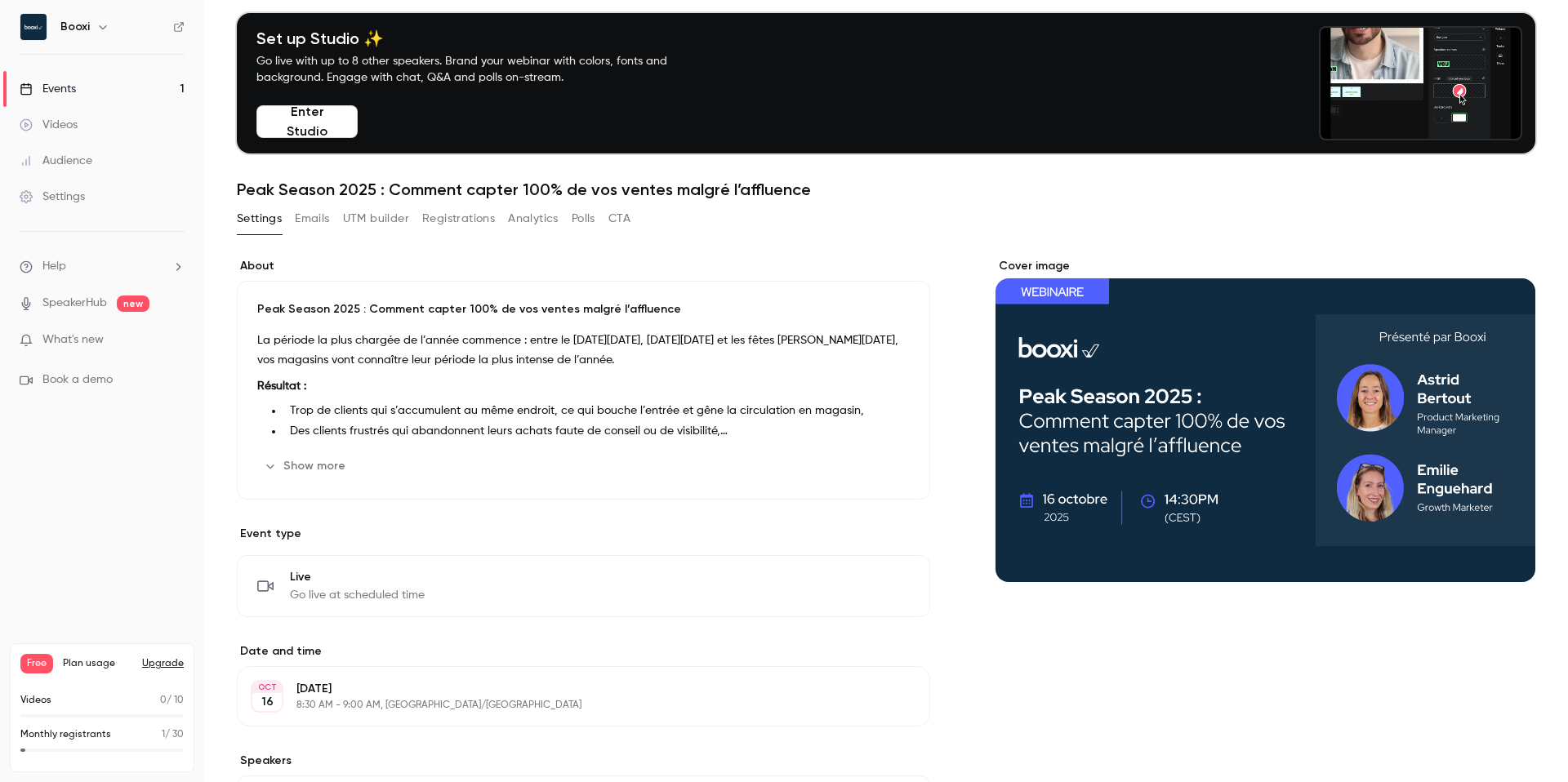
scroll to position [0, 0]
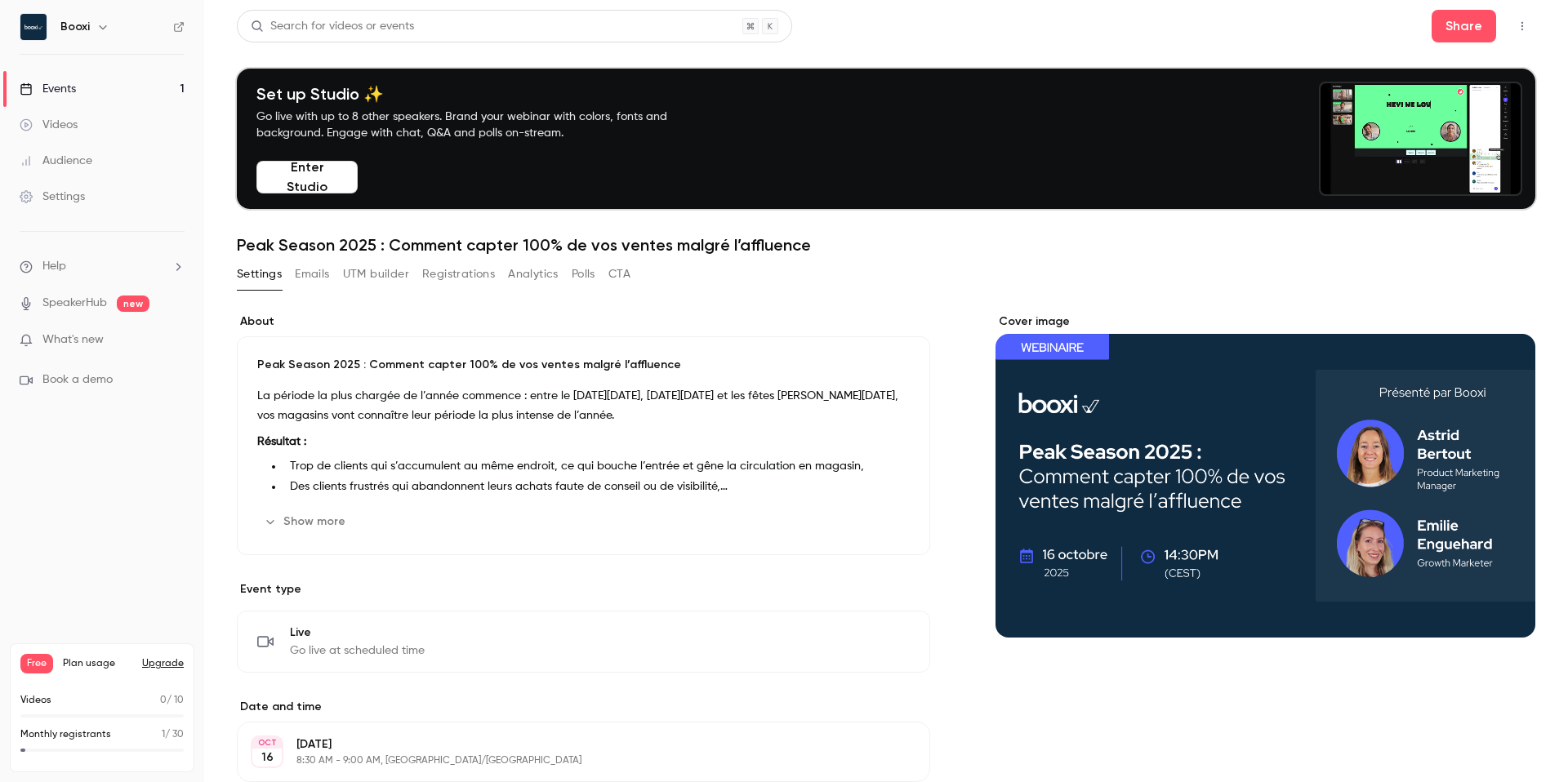
click at [324, 270] on button "Emails" at bounding box center [311, 274] width 34 height 26
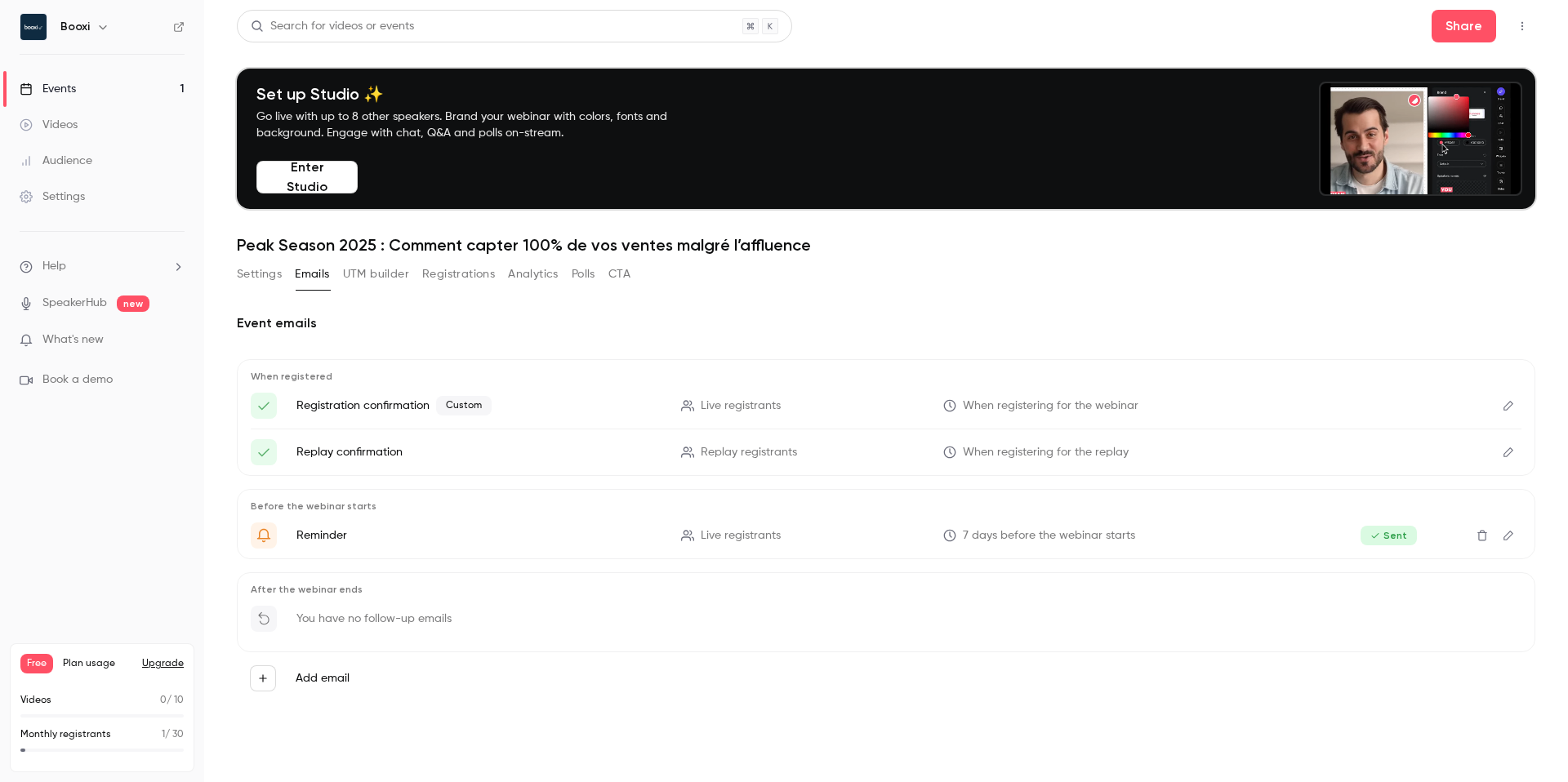
click at [621, 284] on button "CTA" at bounding box center [619, 274] width 22 height 26
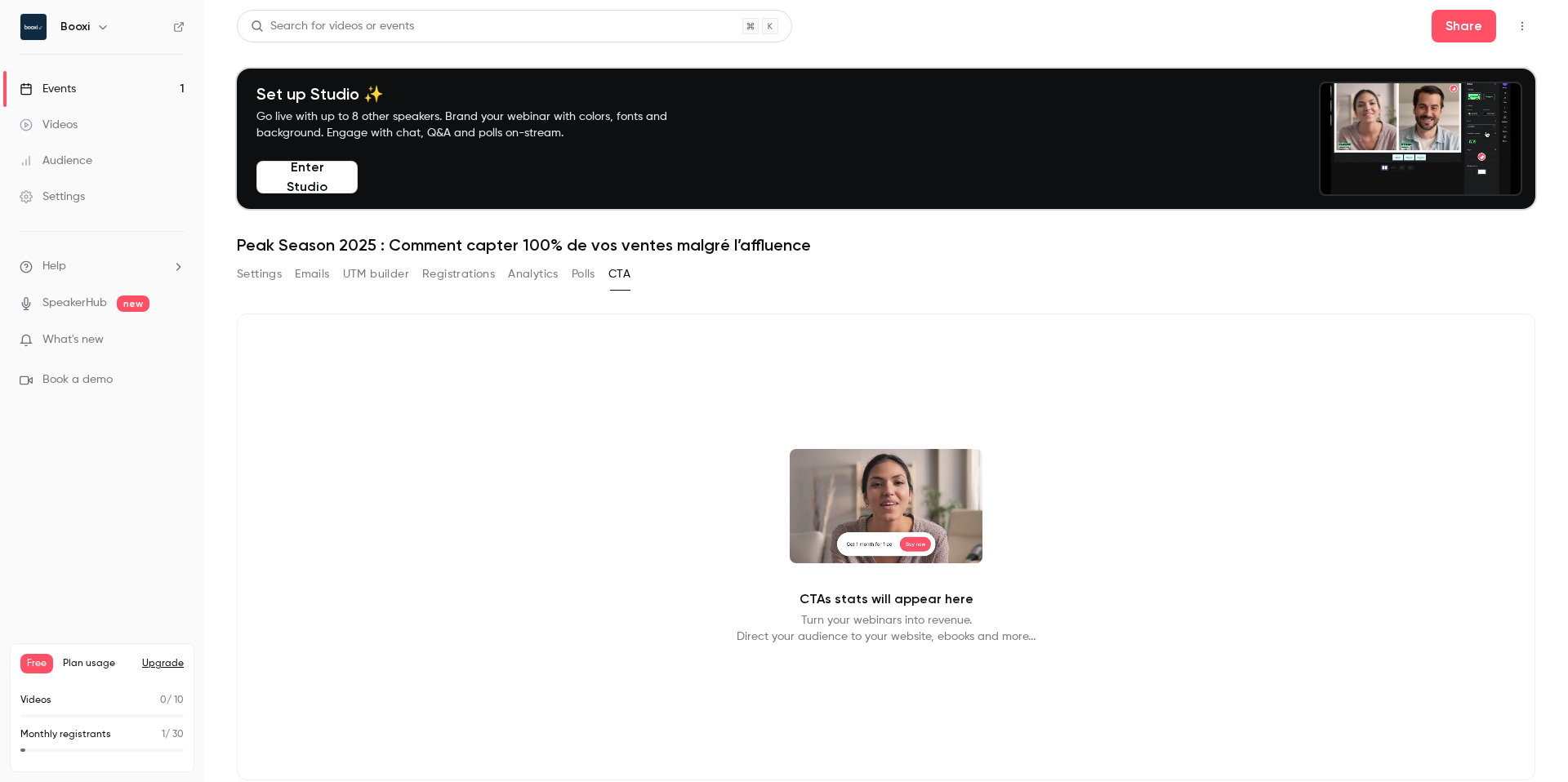
click at [475, 272] on button "Registrations" at bounding box center [458, 274] width 73 height 26
